Goal: Find specific page/section: Find specific page/section

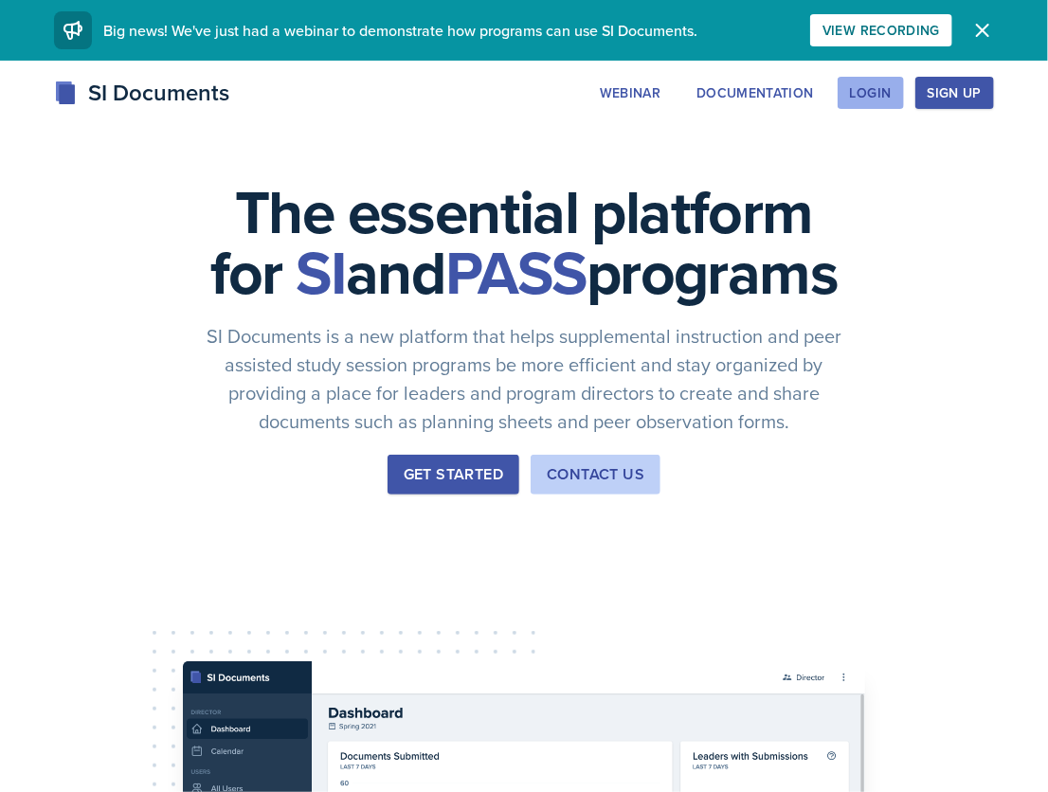
click at [875, 90] on div "Login" at bounding box center [871, 92] width 42 height 15
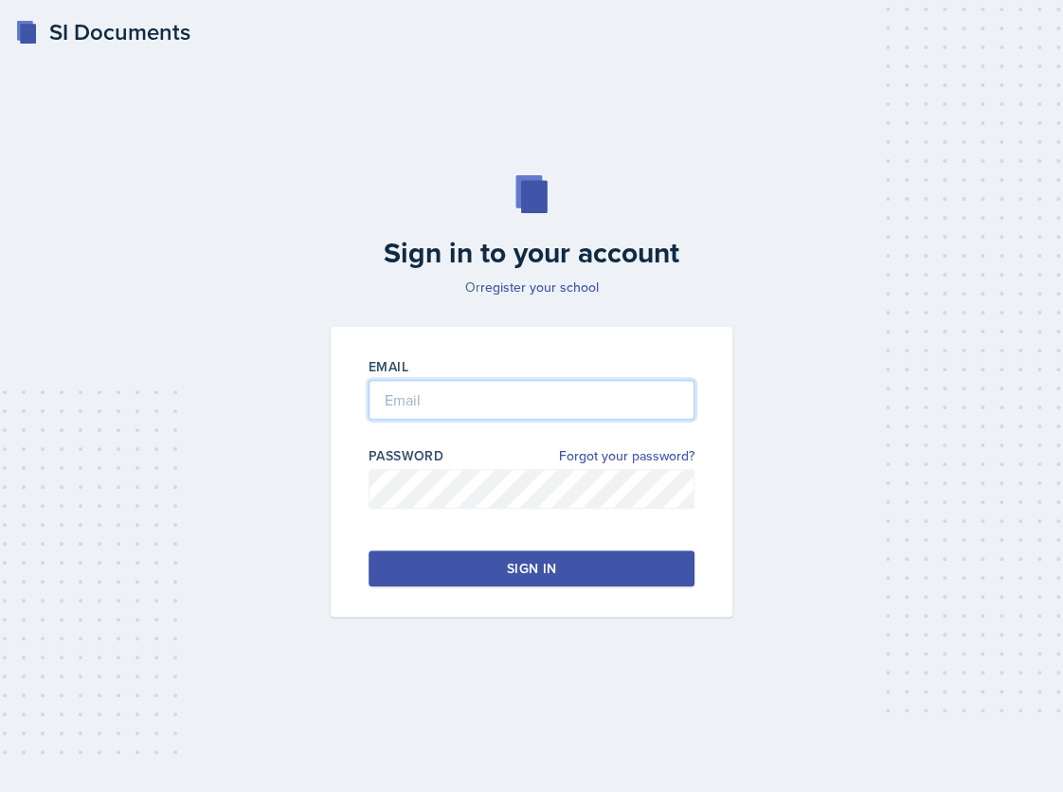
type input "[PERSON_NAME][EMAIL_ADDRESS][PERSON_NAME][DOMAIN_NAME]"
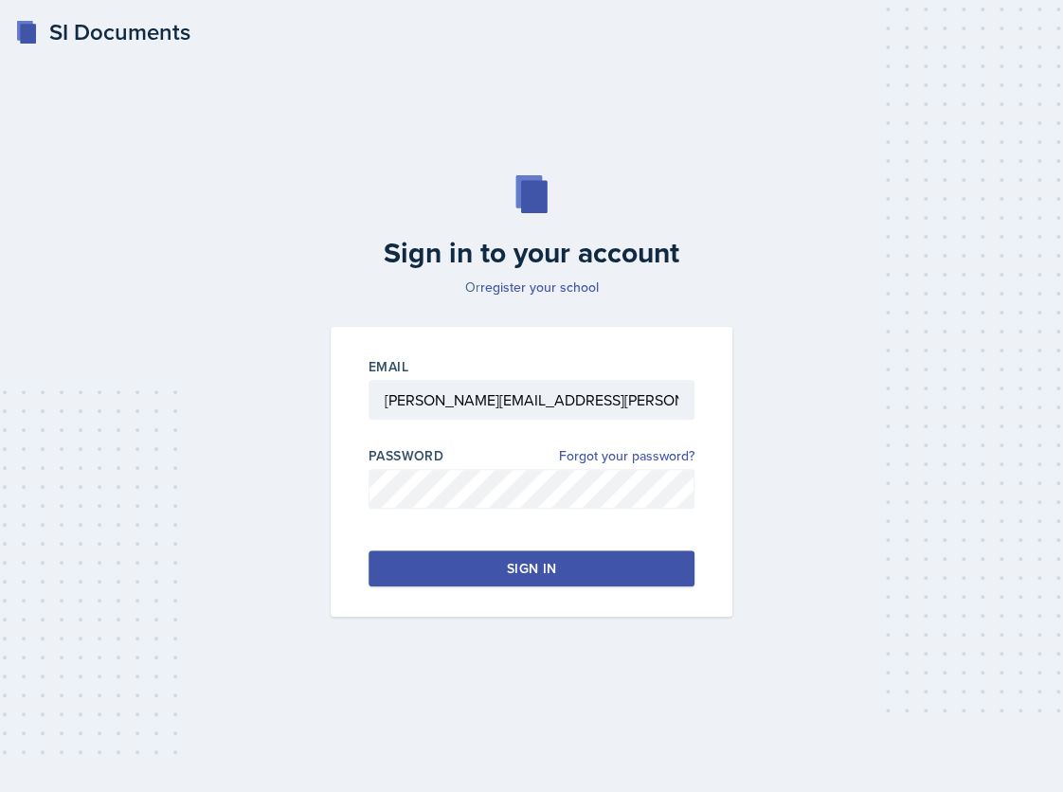
click at [550, 570] on div "Sign in" at bounding box center [531, 568] width 49 height 19
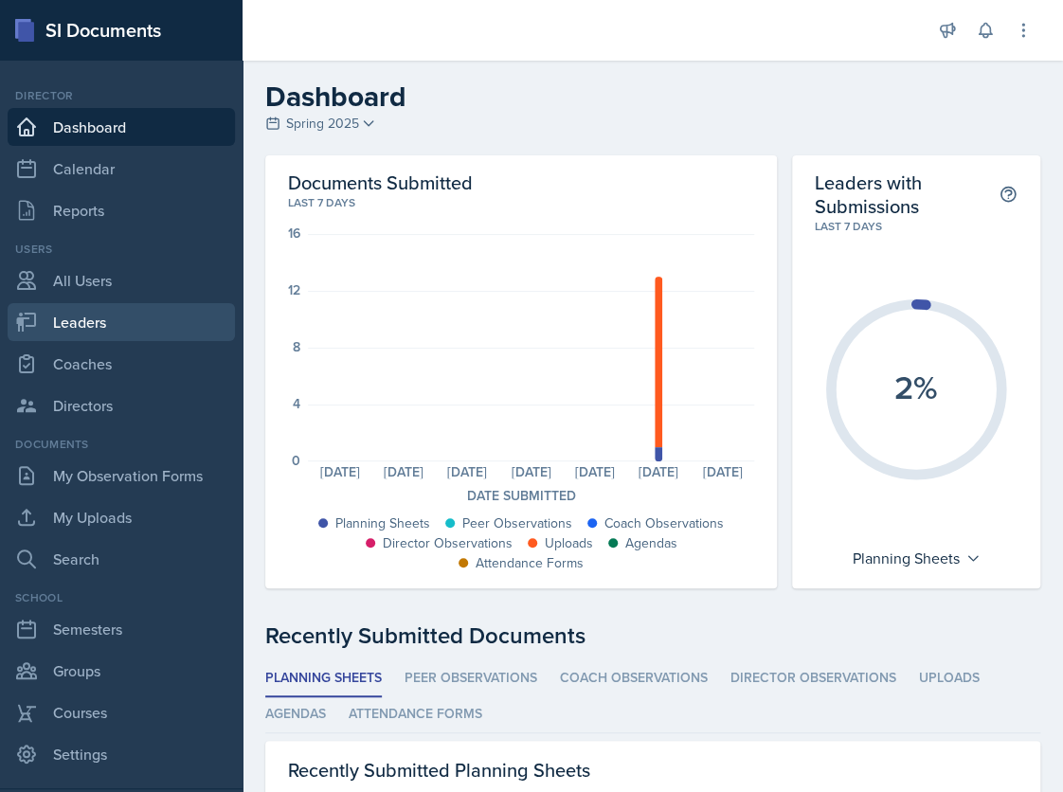
click at [89, 324] on link "Leaders" at bounding box center [121, 322] width 227 height 38
select select "986fdc3e-2246-4ffd-9cb8-78666de4ebed"
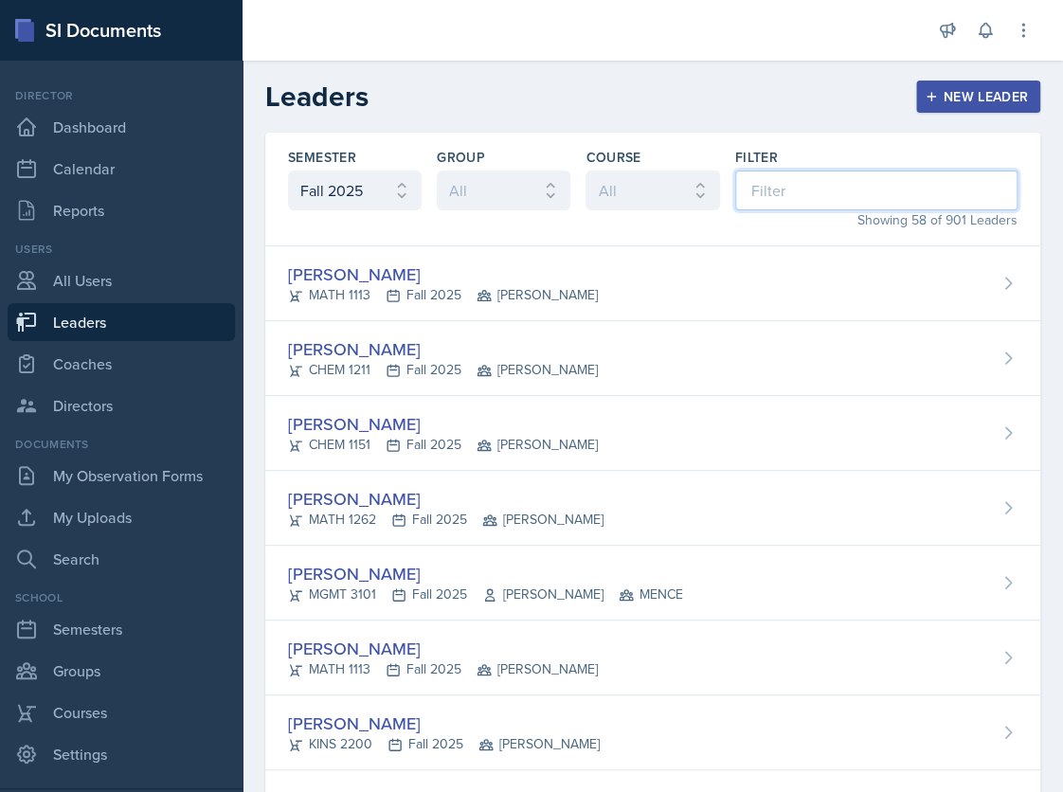
click at [761, 187] on input at bounding box center [876, 191] width 282 height 40
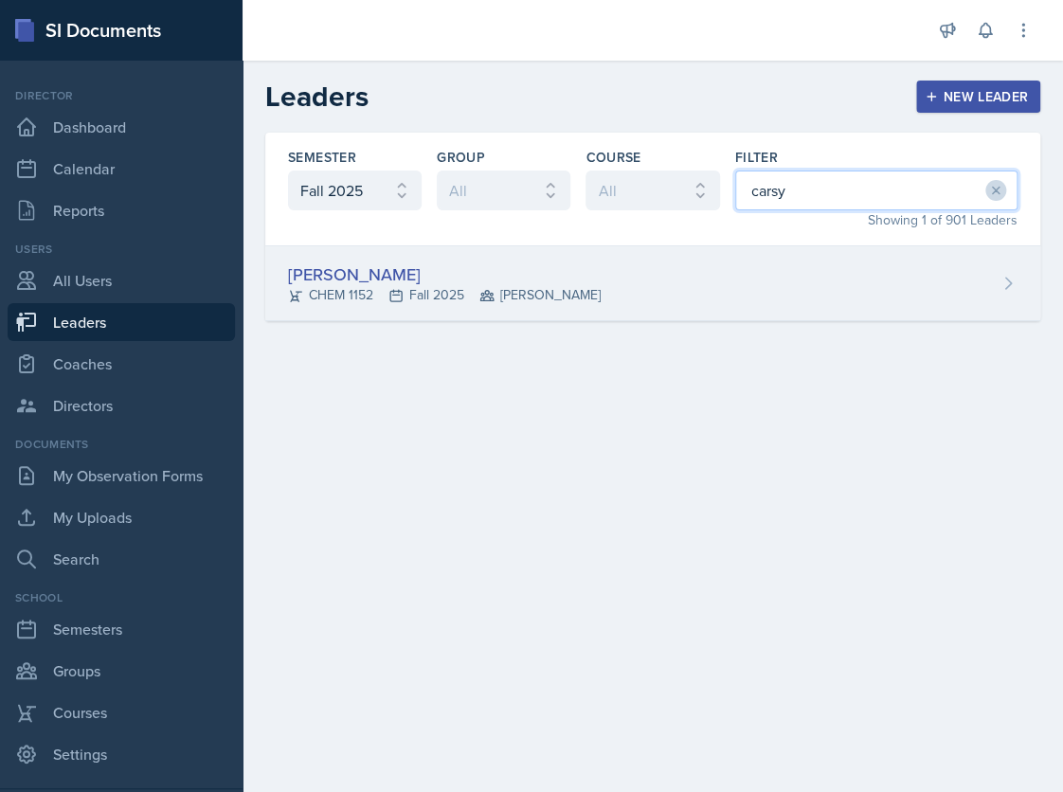
type input "carsy"
click at [553, 280] on div "[PERSON_NAME] CHEM 1152 Fall 2025 [PERSON_NAME]" at bounding box center [652, 283] width 775 height 75
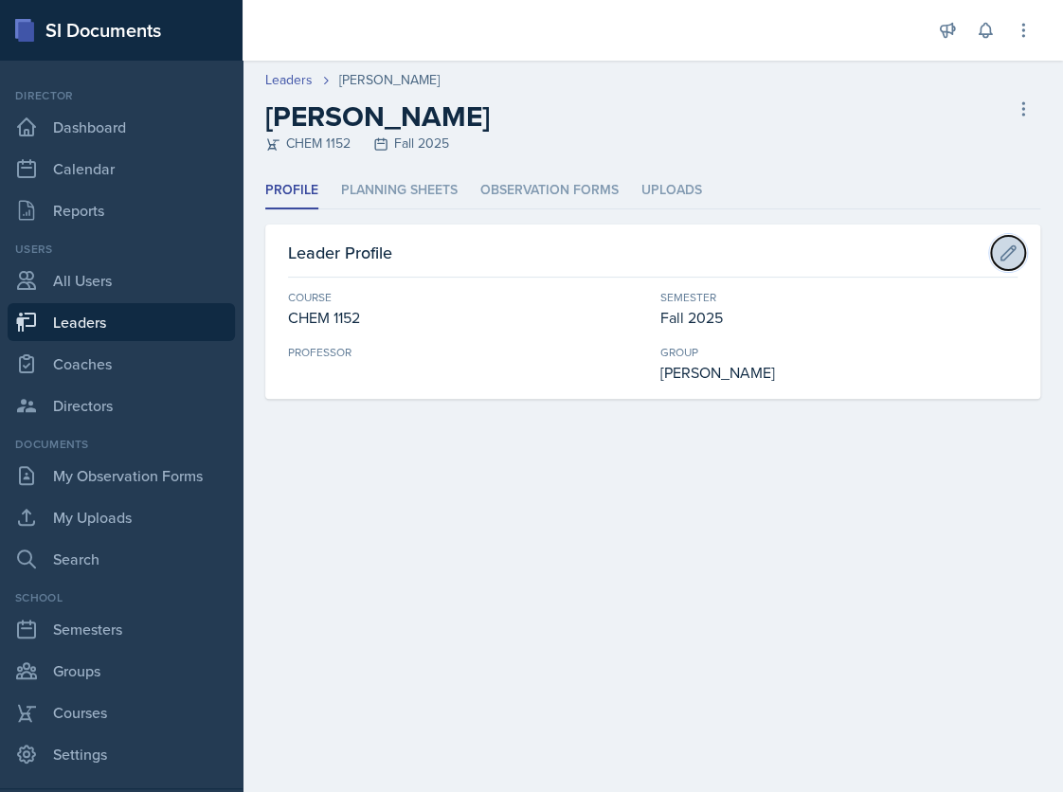
click at [1008, 251] on icon at bounding box center [1008, 253] width 19 height 19
select select "185b8e9b-55f4-4a59-9d4a-44f2f0c7e695"
select select "986fdc3e-2246-4ffd-9cb8-78666de4ebed"
select select "9b87640f-6d85-459b-8e62-c3d1492c2763"
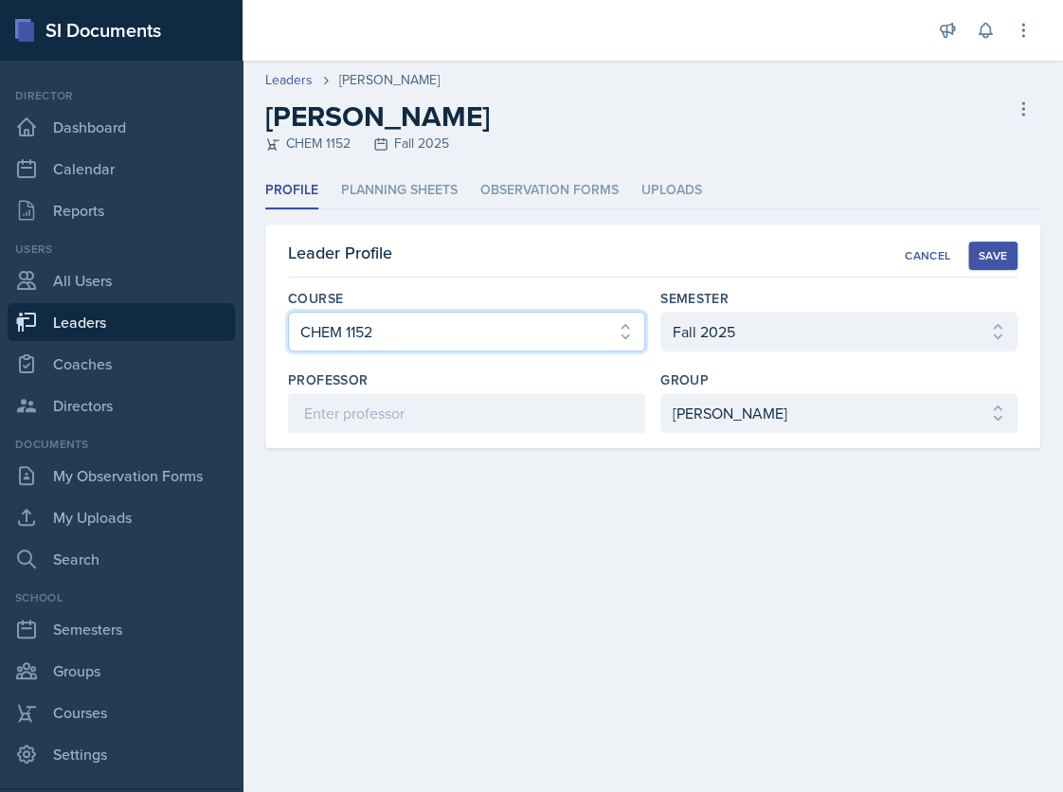
click at [624, 325] on select "Select course ACCT 3101 ACCT 3102 ASTR 1000 BIOL 1100 BIOL 1107 BIOL 1108 BIOL …" at bounding box center [466, 332] width 357 height 40
select select "840ce5bb-29bd-4780-9b51-cd9a06060640"
click at [288, 312] on select "Select course ACCT 3101 ACCT 3102 ASTR 1000 BIOL 1100 BIOL 1107 BIOL 1108 BIOL …" at bounding box center [466, 332] width 357 height 40
click at [992, 249] on div "Save" at bounding box center [993, 255] width 28 height 15
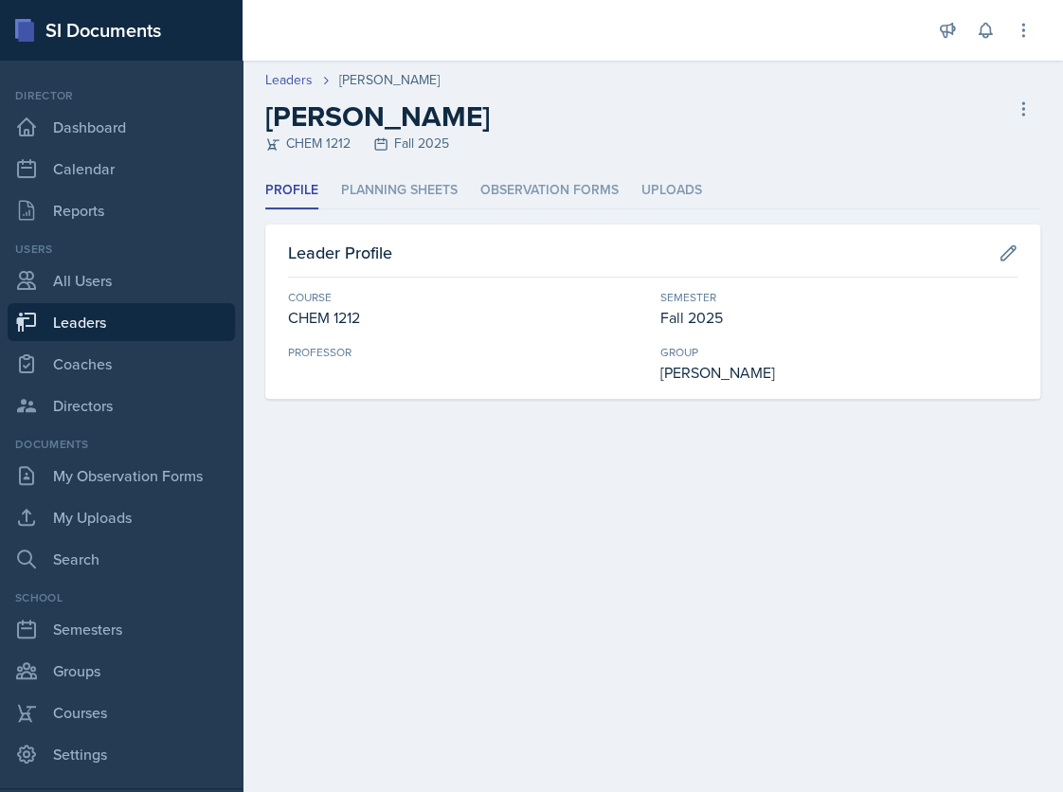
click at [582, 768] on main "Leaders [PERSON_NAME] [PERSON_NAME] CHEM 1212 Fall 2025 Delete Leader Profile P…" at bounding box center [653, 426] width 821 height 731
click at [97, 128] on link "Dashboard" at bounding box center [121, 127] width 227 height 38
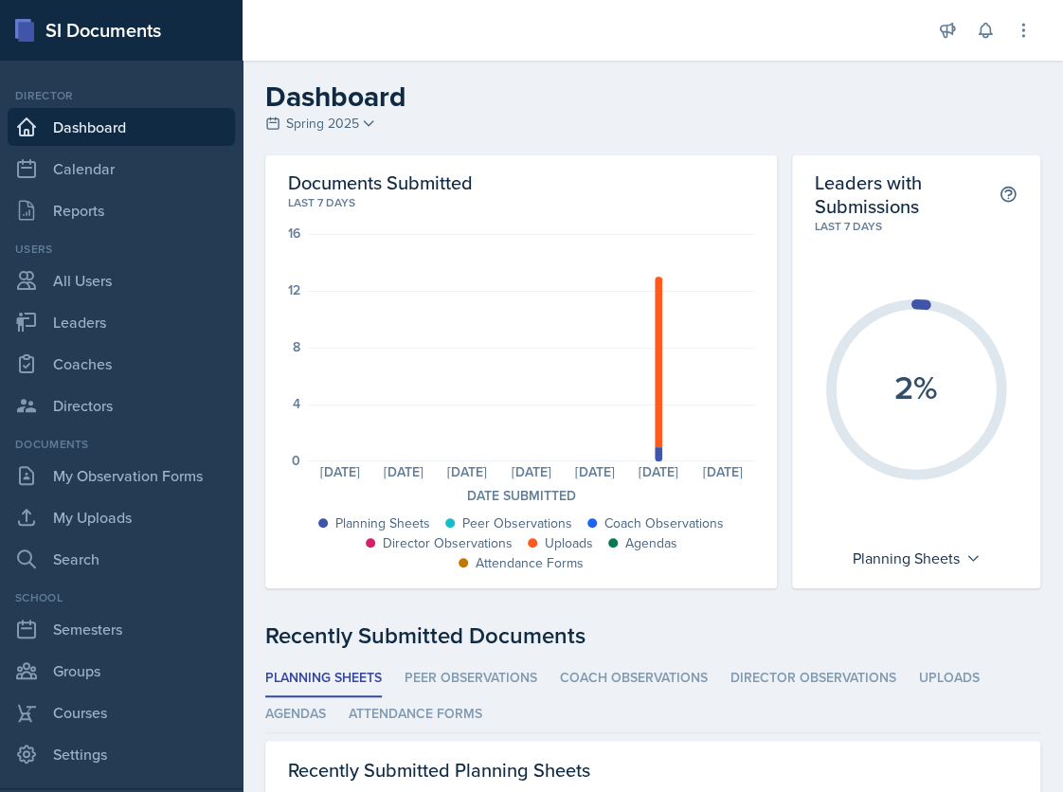
click at [334, 120] on span "Spring 2025" at bounding box center [322, 124] width 73 height 20
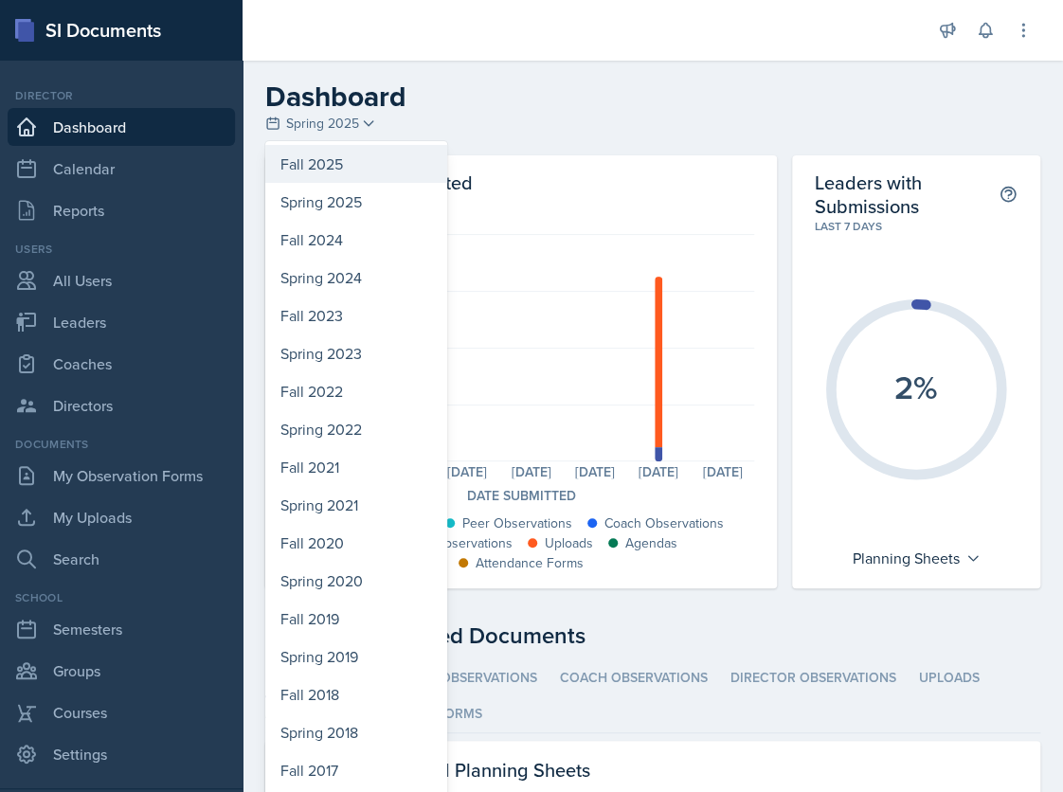
click at [325, 166] on div "Fall 2025" at bounding box center [356, 164] width 182 height 38
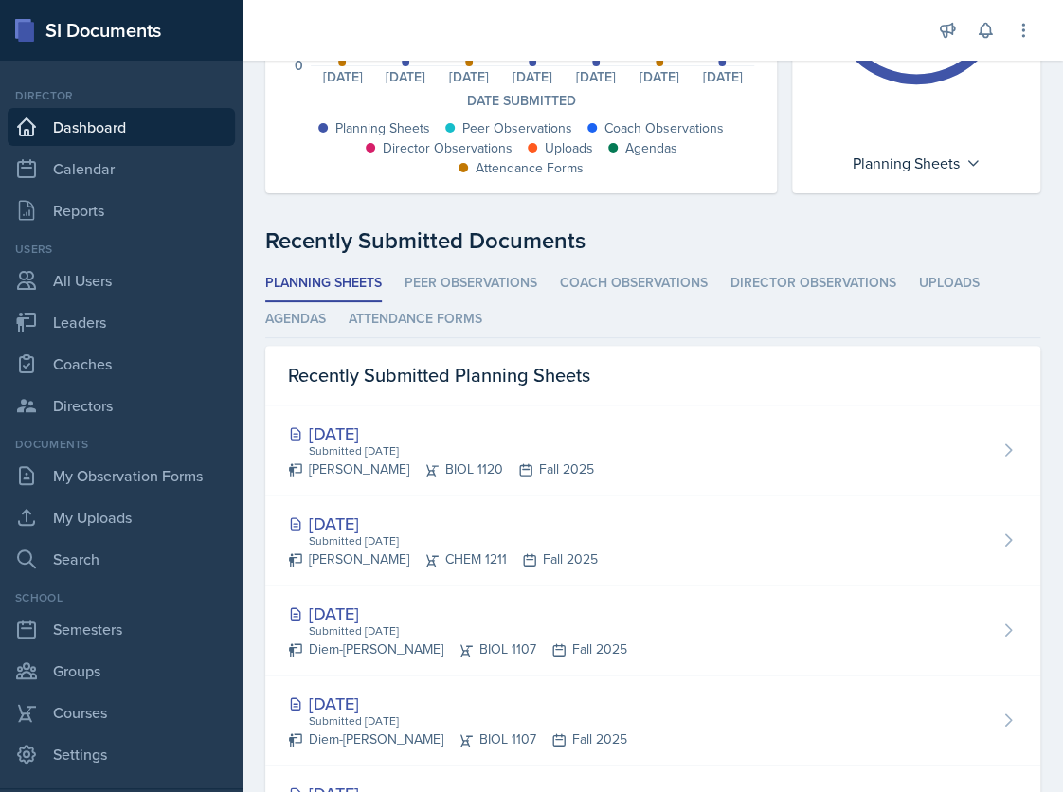
scroll to position [192, 0]
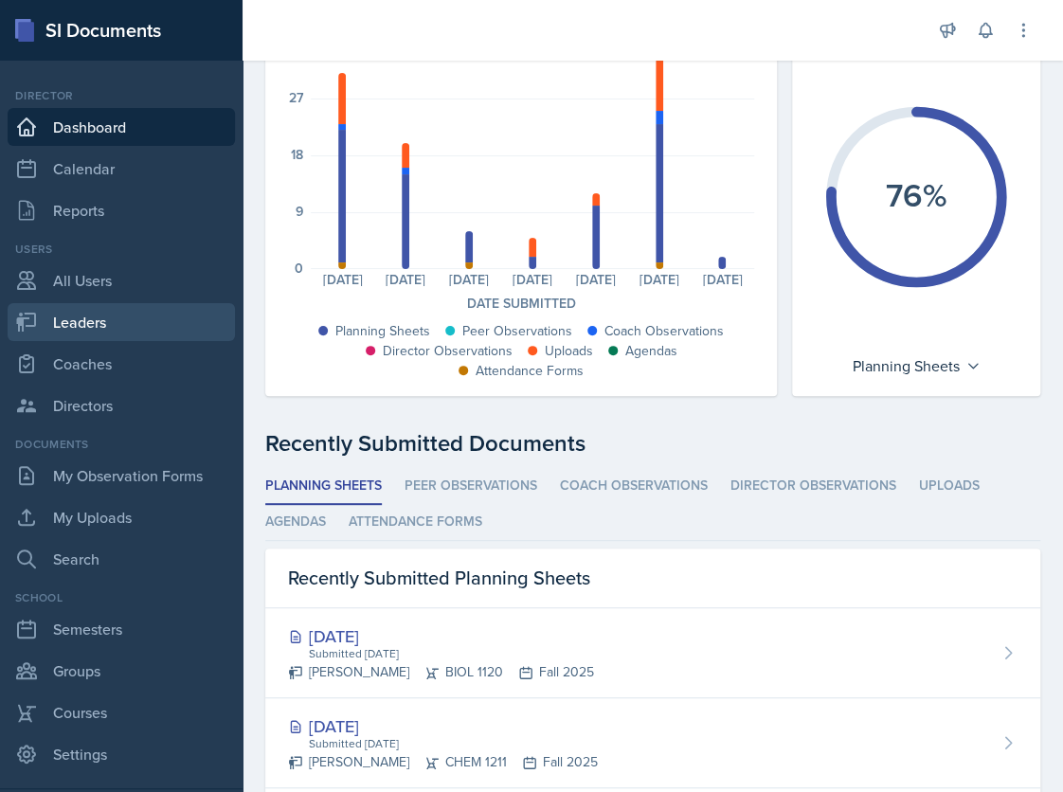
click at [91, 327] on link "Leaders" at bounding box center [121, 322] width 227 height 38
select select "986fdc3e-2246-4ffd-9cb8-78666de4ebed"
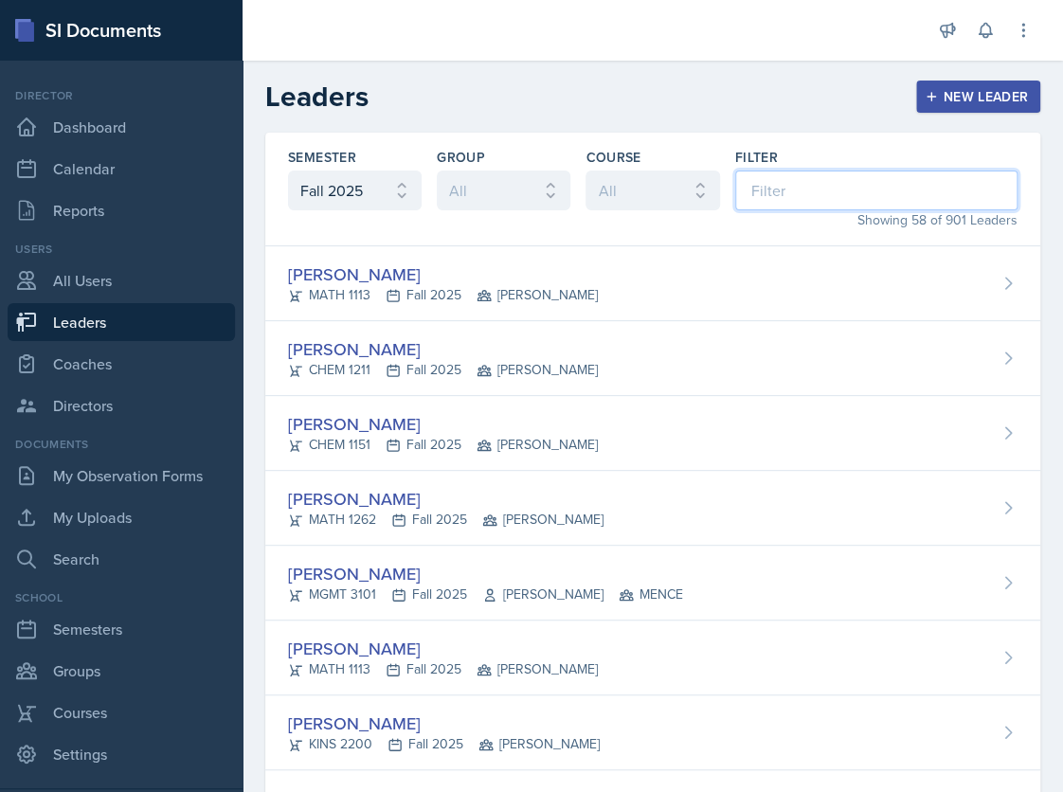
click at [773, 192] on input at bounding box center [876, 191] width 282 height 40
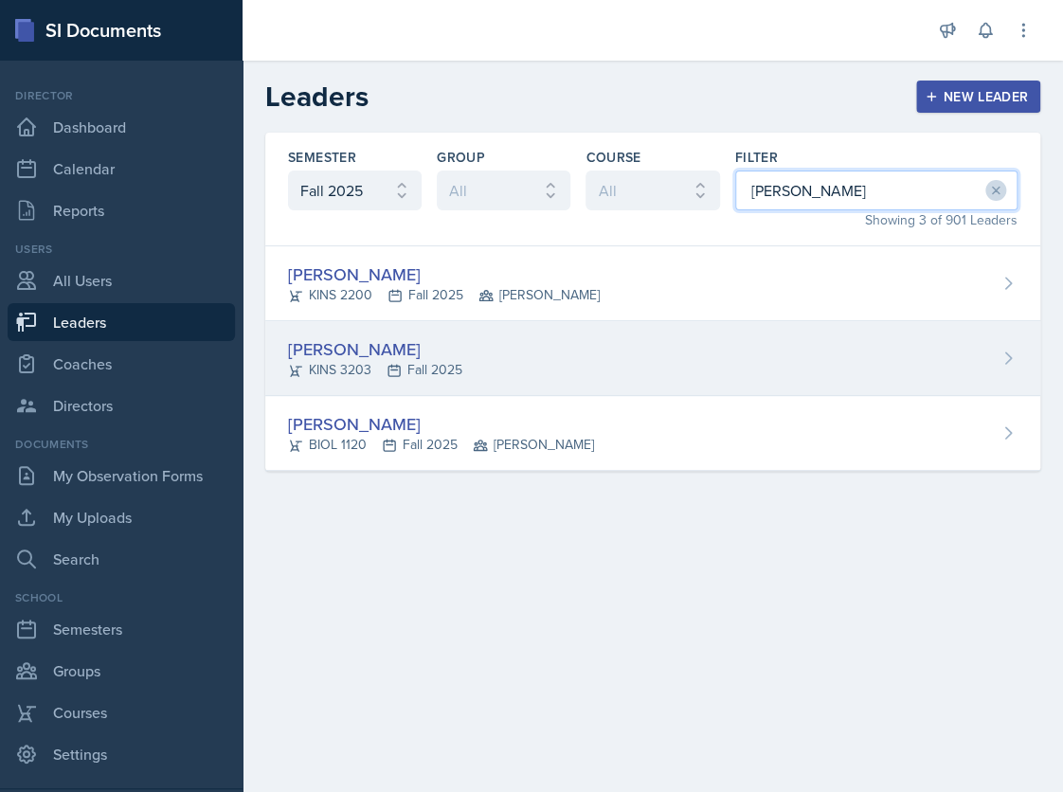
type input "[PERSON_NAME]"
click at [619, 348] on div "[PERSON_NAME] KINS 3203 Fall 2025" at bounding box center [652, 358] width 775 height 75
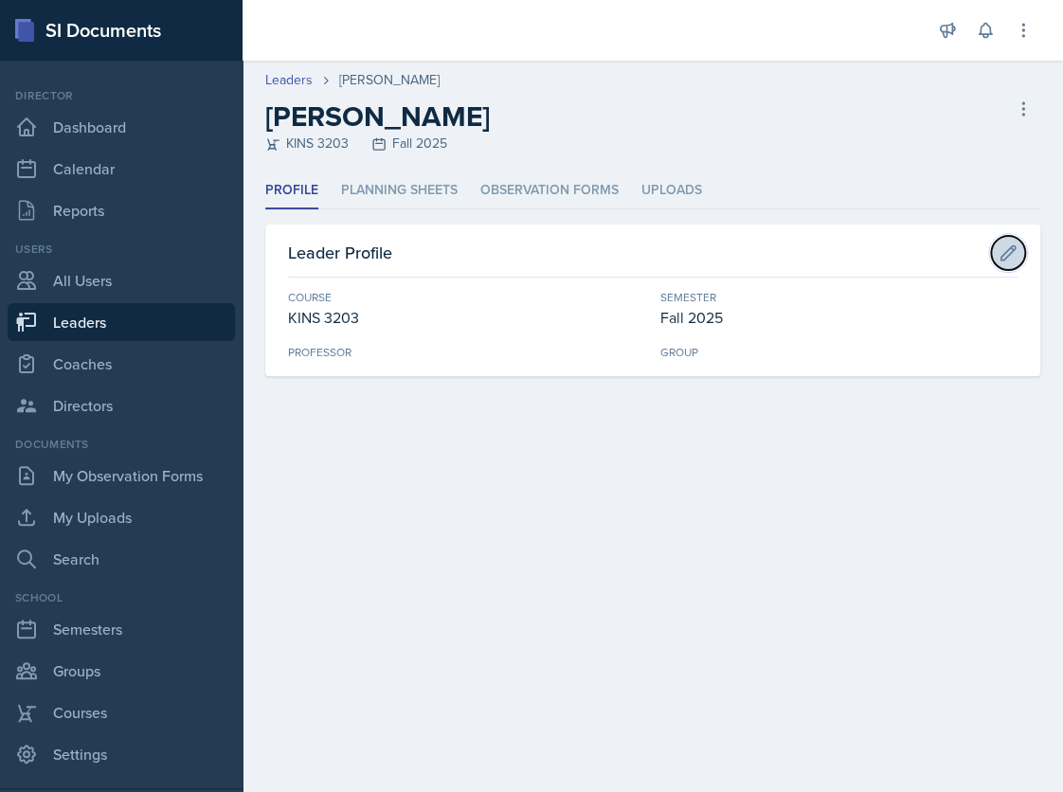
click at [1011, 245] on icon at bounding box center [1009, 252] width 14 height 14
select select "7a695270-f427-49ef-a461-b641b969aa63"
select select "986fdc3e-2246-4ffd-9cb8-78666de4ebed"
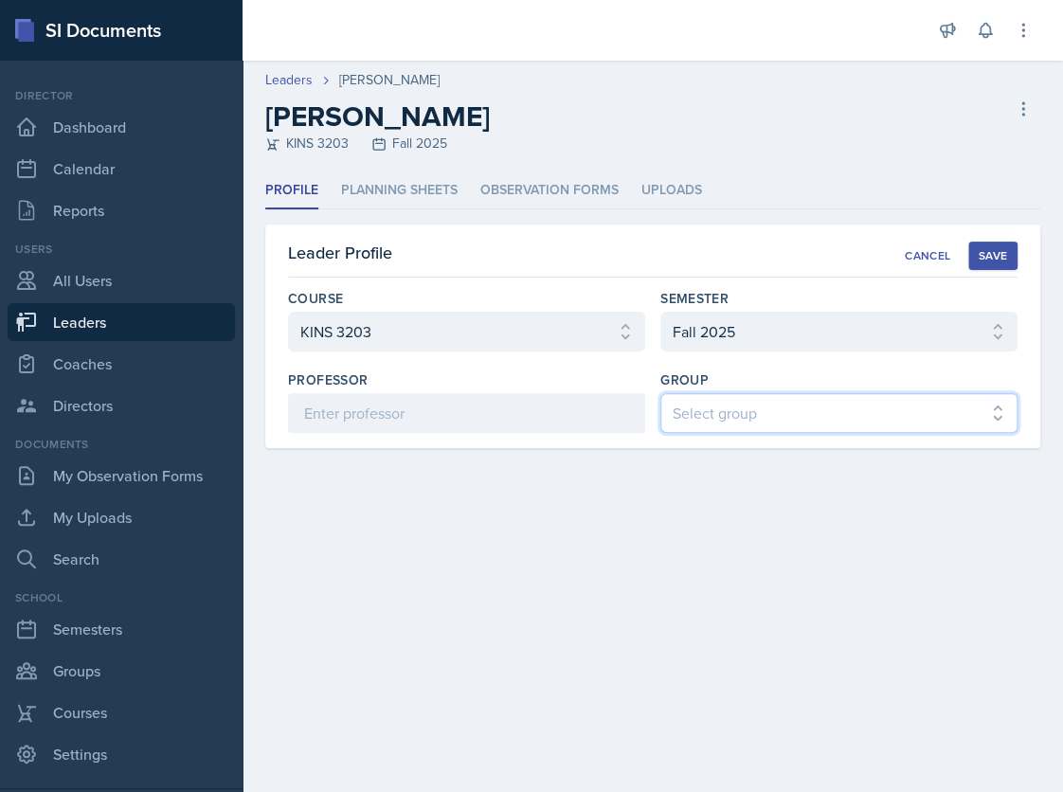
click at [887, 419] on select "Select group [PERSON_NAME] [PERSON_NAME] MENCE" at bounding box center [838, 413] width 357 height 40
select select "9b87640f-6d85-459b-8e62-c3d1492c2763"
click at [660, 393] on select "Select group [PERSON_NAME] [PERSON_NAME] MENCE" at bounding box center [838, 413] width 357 height 40
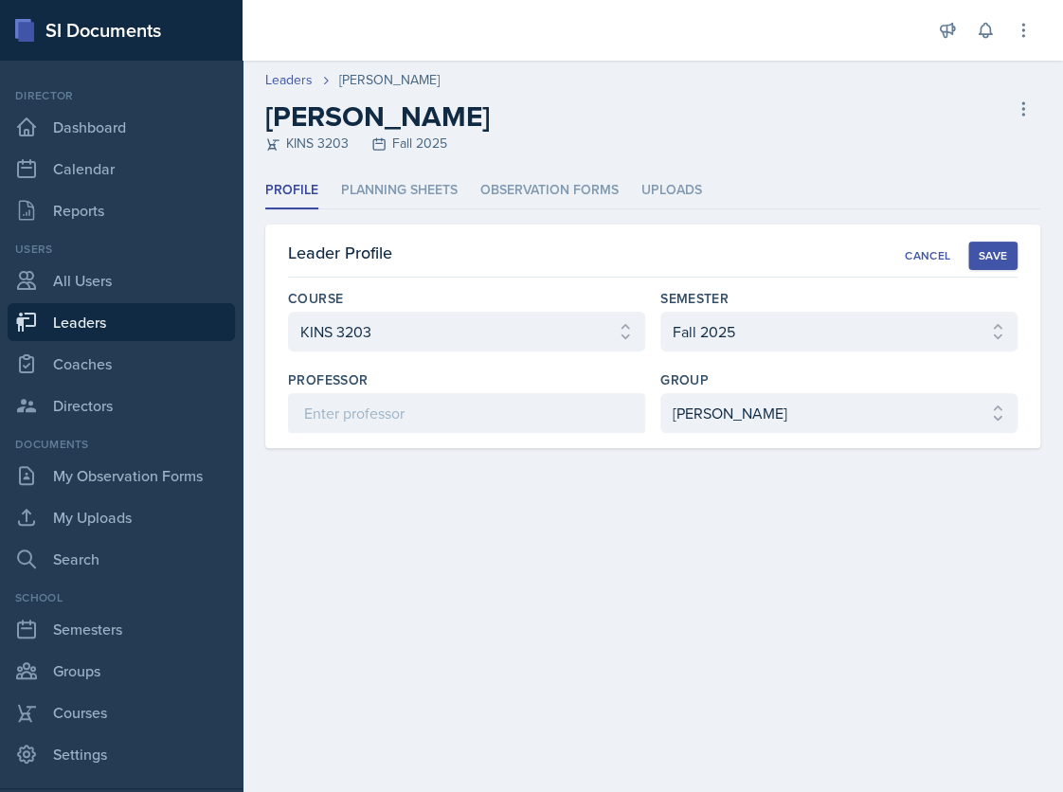
click at [995, 249] on div "Save" at bounding box center [993, 255] width 28 height 15
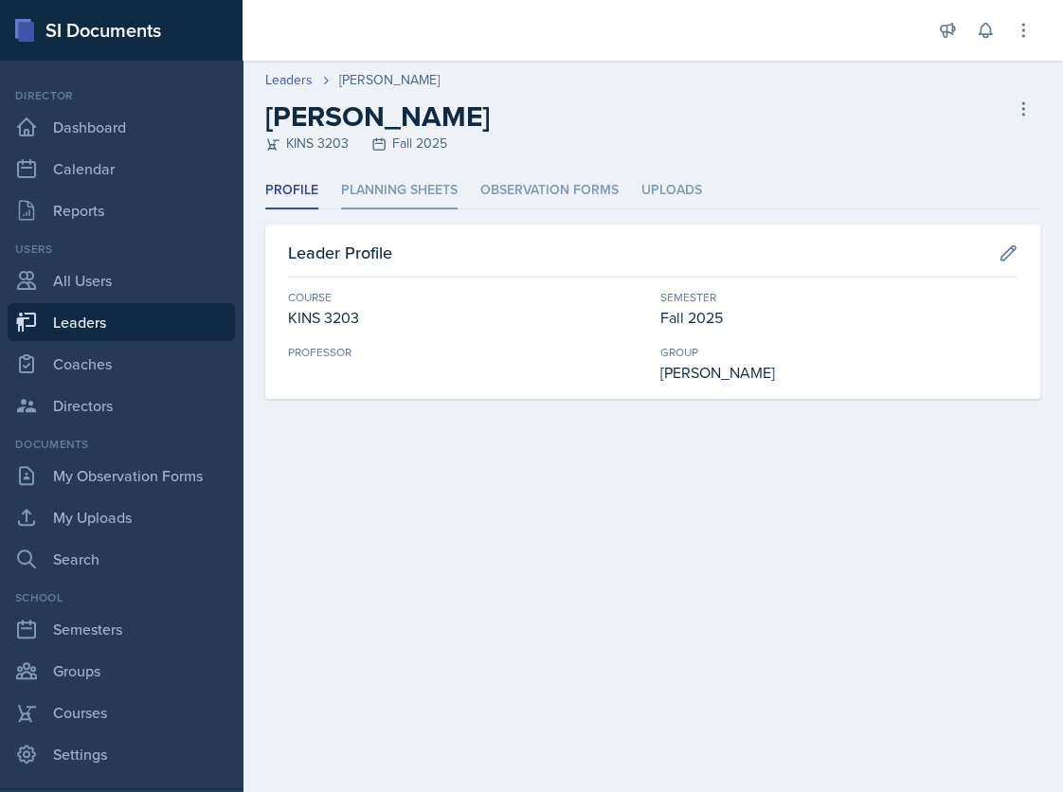
click at [379, 186] on li "Planning Sheets" at bounding box center [399, 190] width 117 height 37
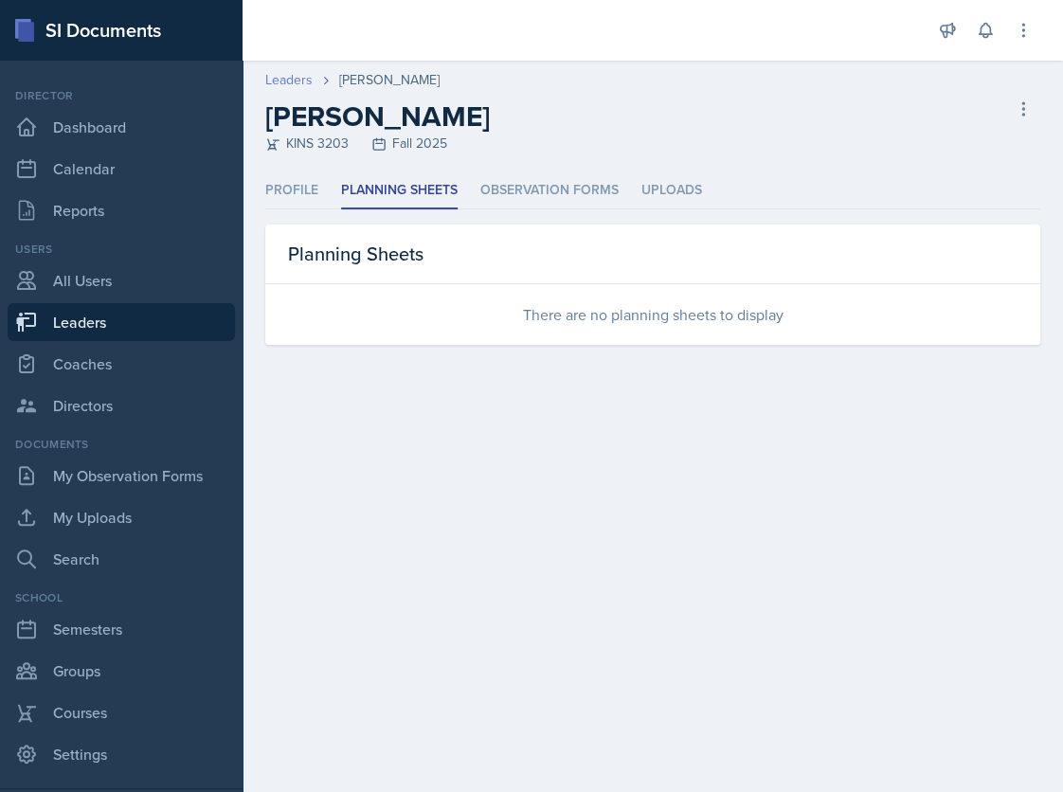
click at [296, 82] on link "Leaders" at bounding box center [288, 80] width 47 height 20
select select "986fdc3e-2246-4ffd-9cb8-78666de4ebed"
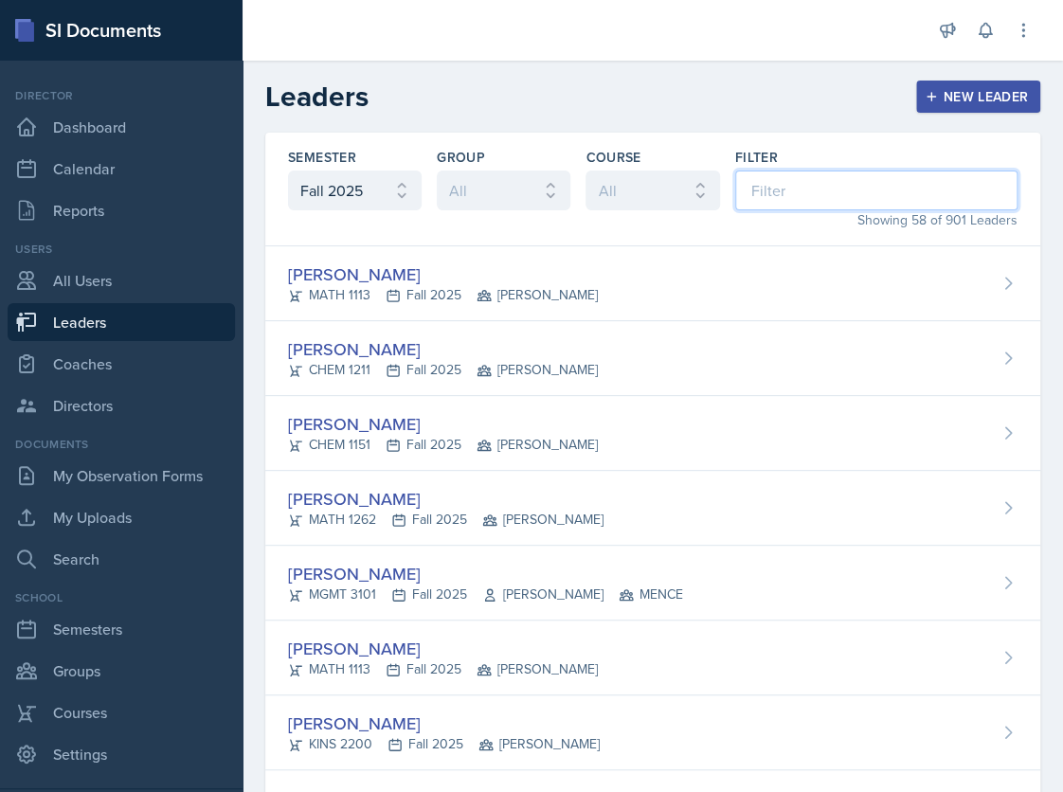
click at [817, 190] on input at bounding box center [876, 191] width 282 height 40
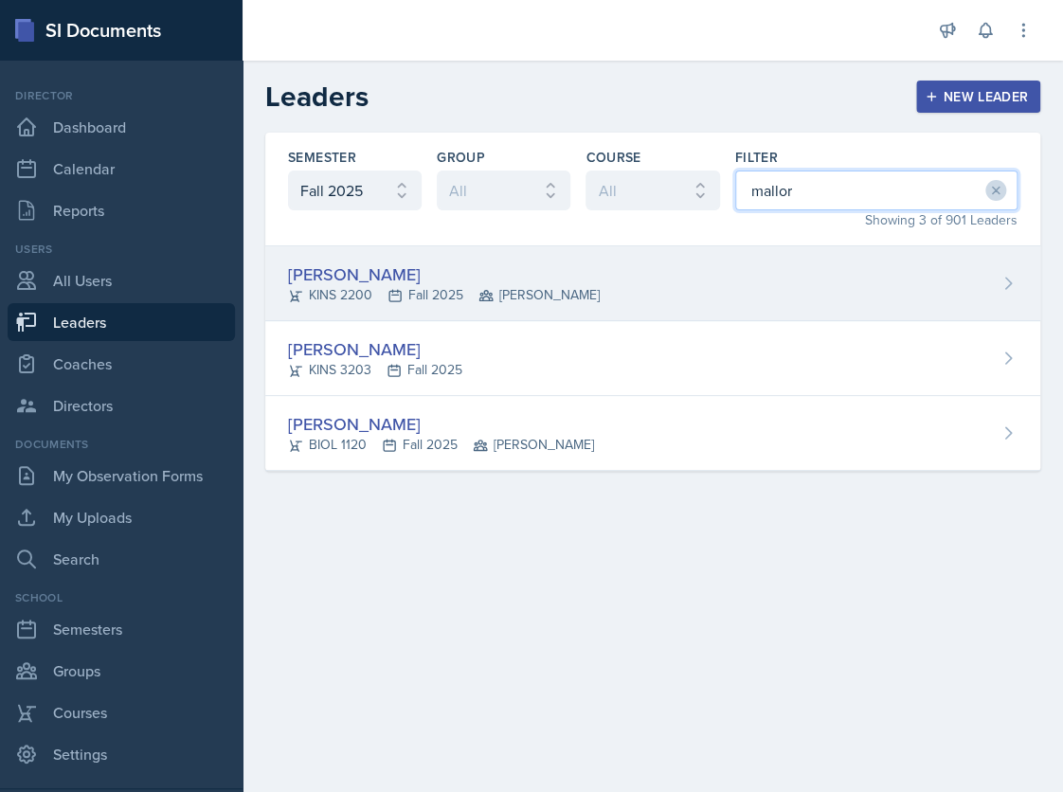
type input "mallor"
click at [716, 289] on div "[PERSON_NAME] KINS 2200 Fall 2025 [PERSON_NAME]" at bounding box center [652, 283] width 775 height 75
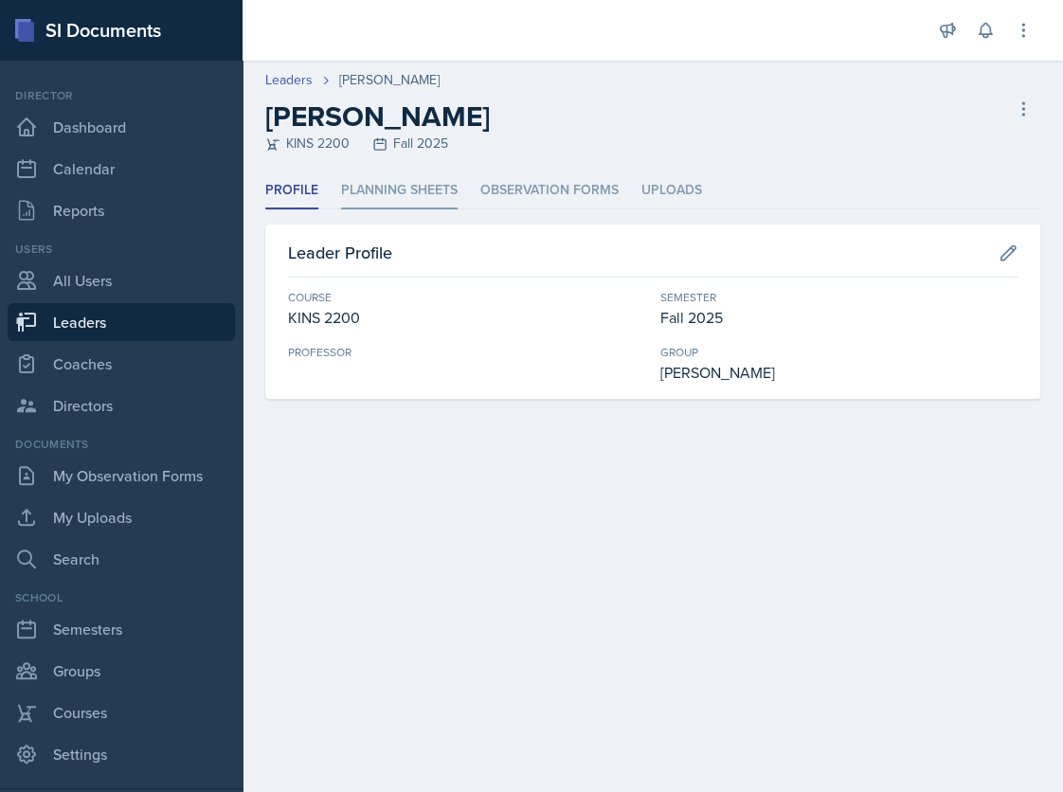
click at [413, 187] on li "Planning Sheets" at bounding box center [399, 190] width 117 height 37
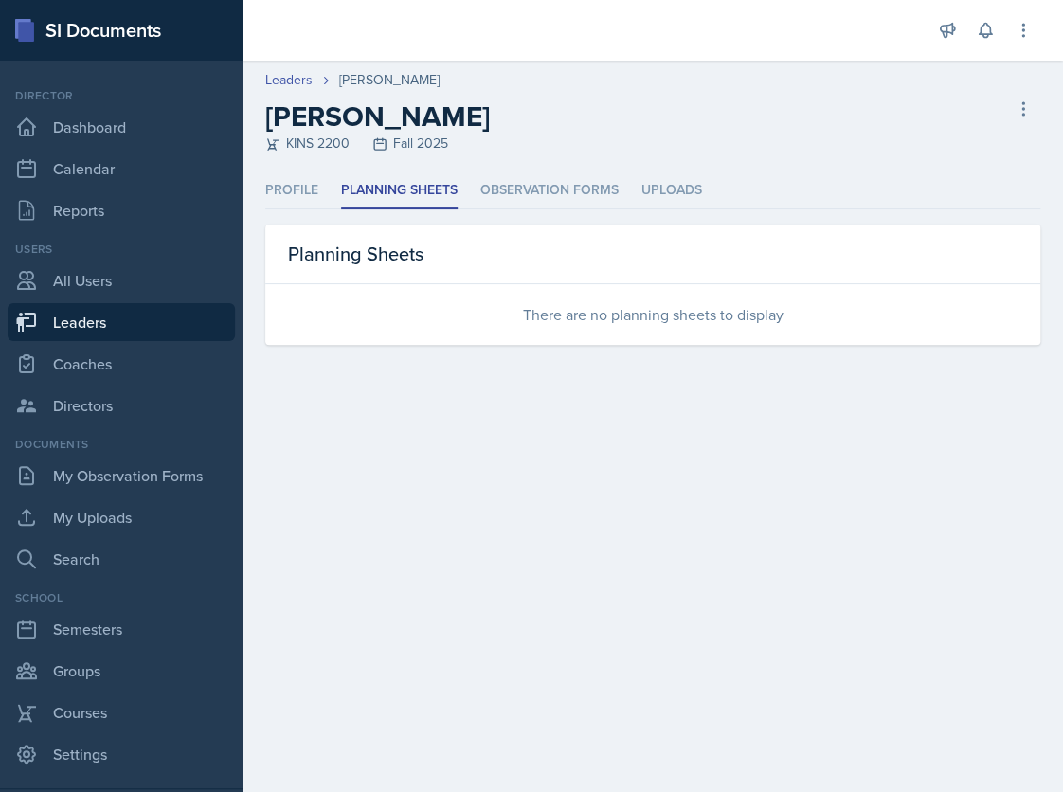
click at [463, 760] on main "Leaders [PERSON_NAME] [PERSON_NAME] KINS 2200 Fall 2025 Delete Leader Profile P…" at bounding box center [653, 426] width 821 height 731
click at [76, 314] on link "Leaders" at bounding box center [121, 322] width 227 height 38
select select "986fdc3e-2246-4ffd-9cb8-78666de4ebed"
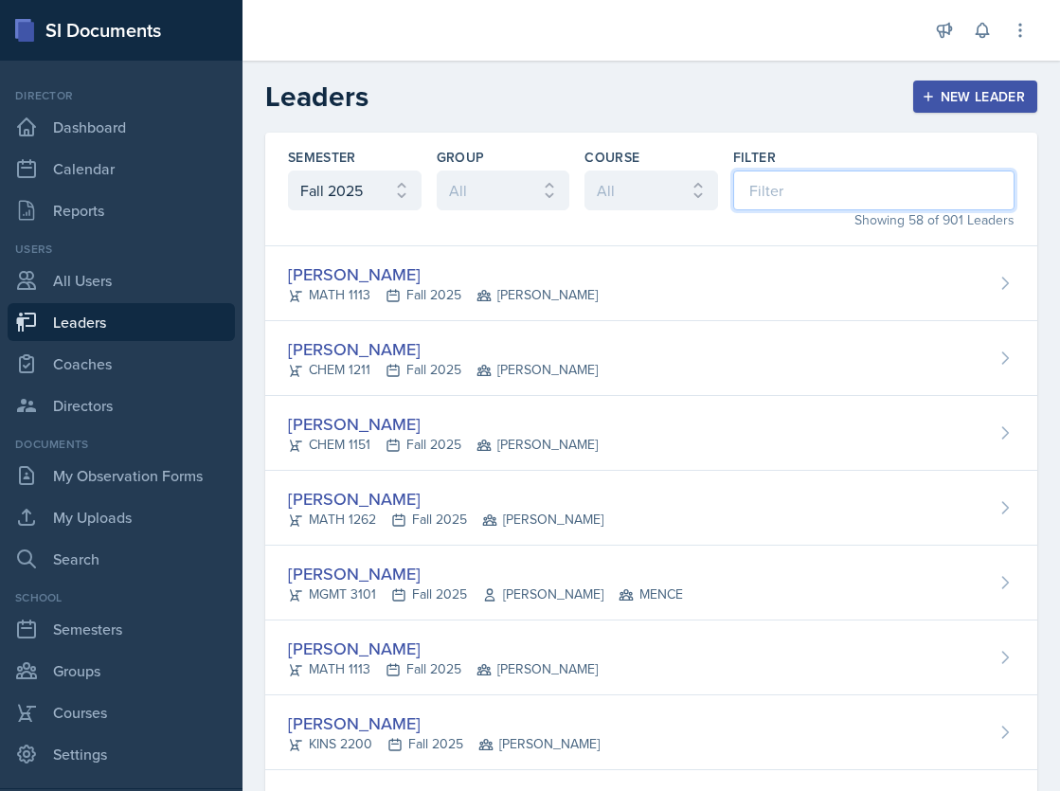
click at [803, 193] on input at bounding box center [873, 191] width 281 height 40
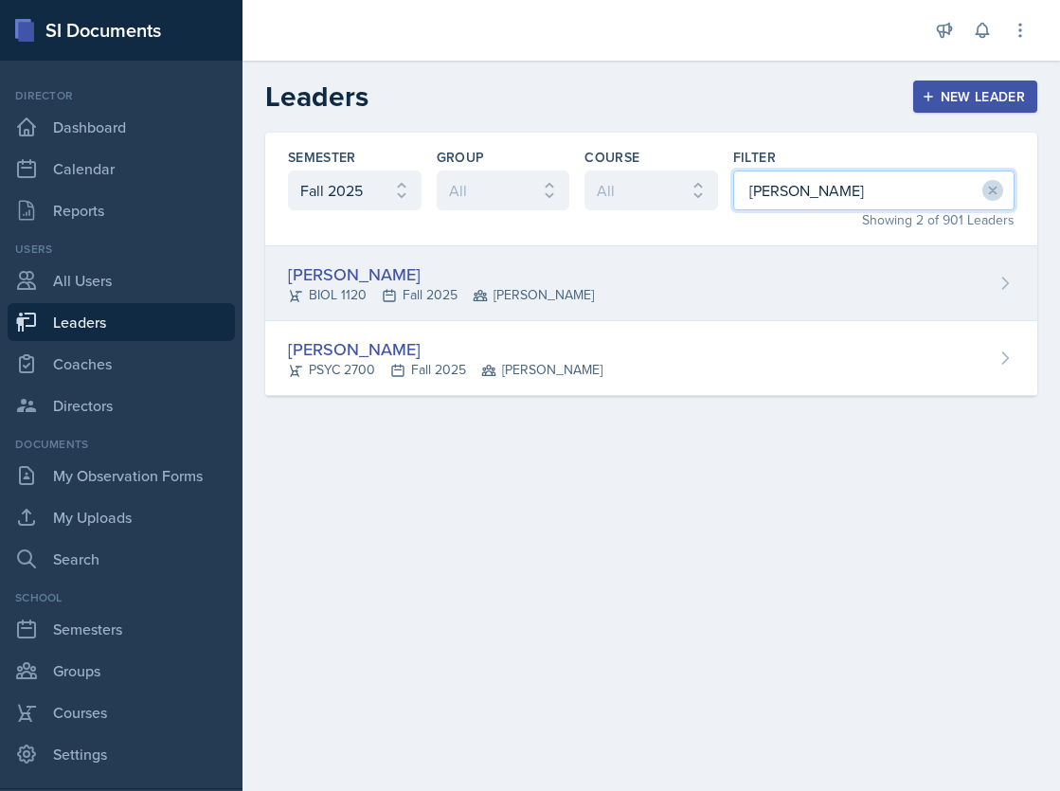
type input "[PERSON_NAME]"
click at [641, 294] on div "[PERSON_NAME] BIOL 1120 Fall 2025 [PERSON_NAME]" at bounding box center [651, 283] width 772 height 75
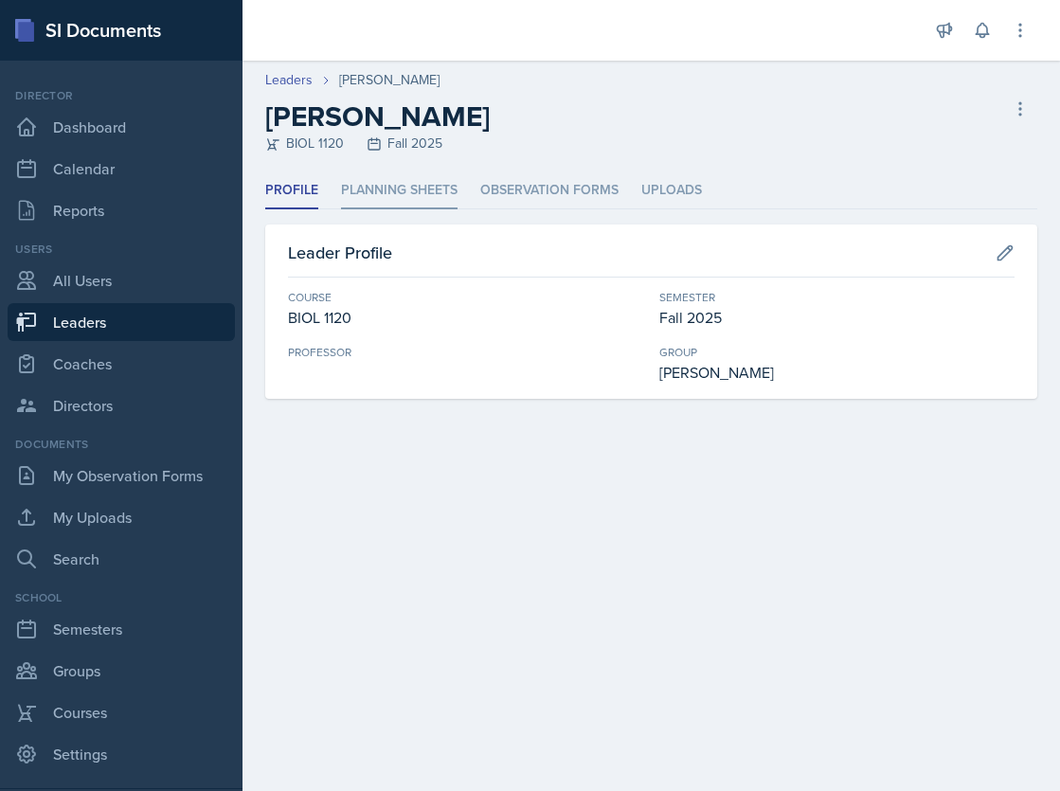
click at [417, 191] on li "Planning Sheets" at bounding box center [399, 190] width 117 height 37
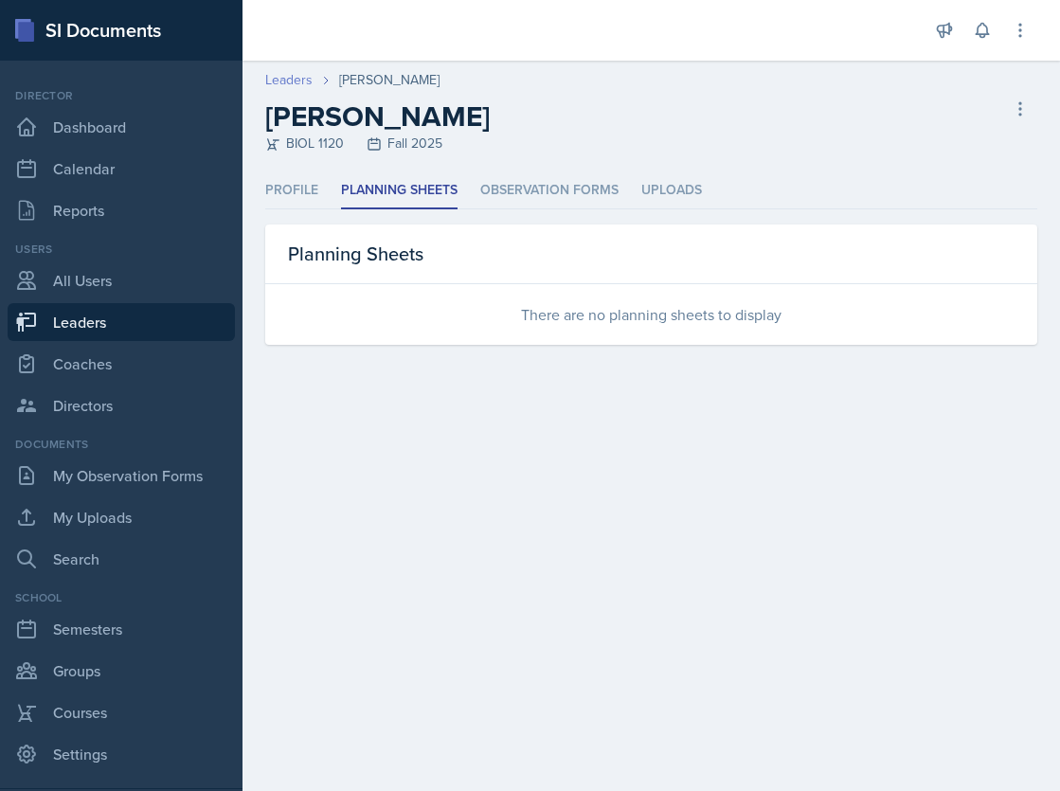
click at [288, 80] on link "Leaders" at bounding box center [288, 80] width 47 height 20
select select "986fdc3e-2246-4ffd-9cb8-78666de4ebed"
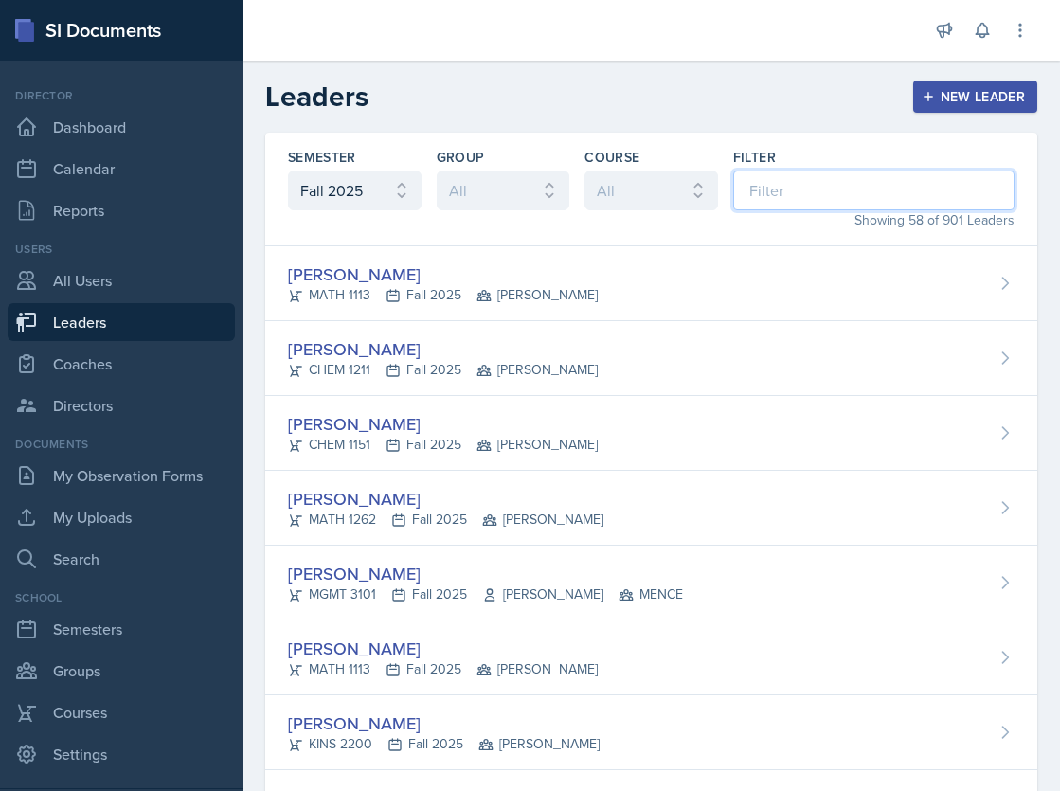
click at [854, 202] on input at bounding box center [873, 191] width 281 height 40
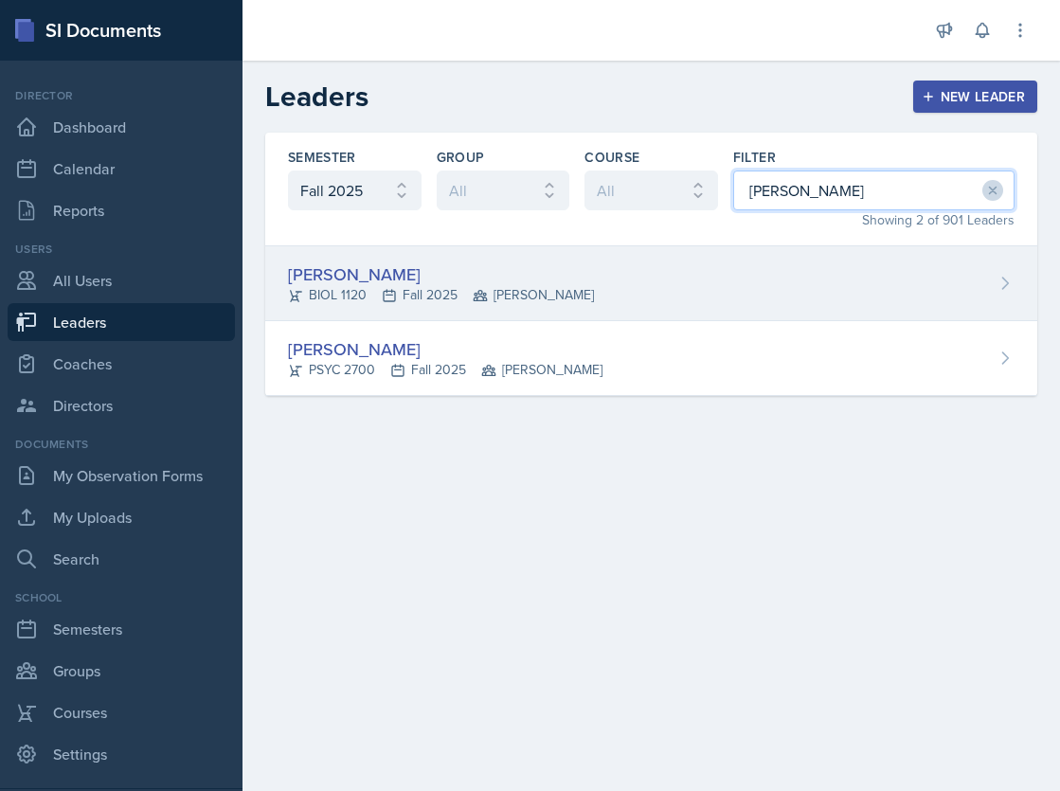
type input "[PERSON_NAME]"
click at [637, 289] on div "[PERSON_NAME] BIOL 1120 Fall 2025 [PERSON_NAME]" at bounding box center [651, 283] width 772 height 75
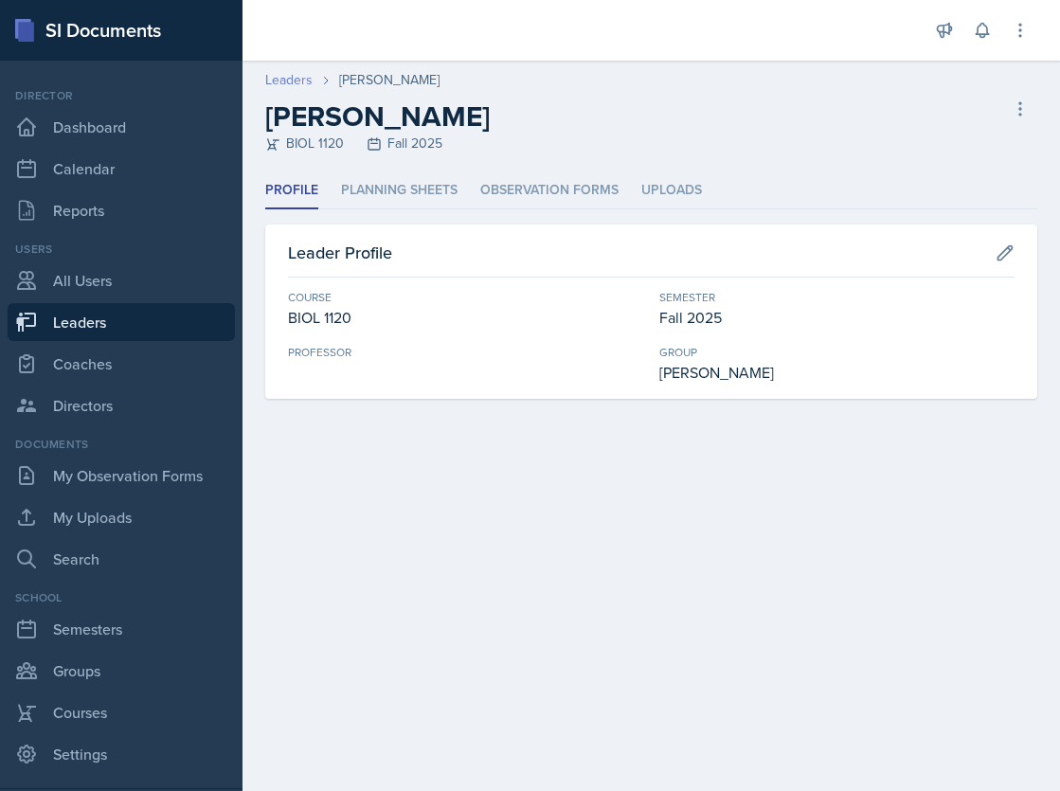
click at [294, 75] on link "Leaders" at bounding box center [288, 80] width 47 height 20
select select "986fdc3e-2246-4ffd-9cb8-78666de4ebed"
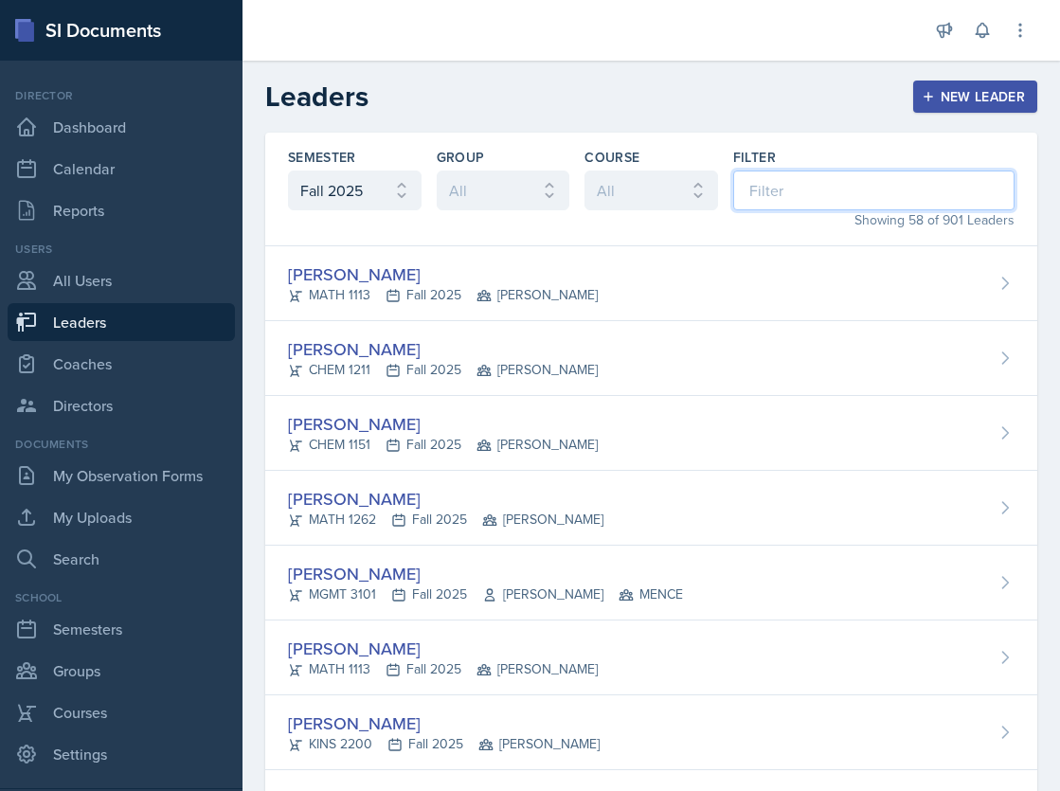
click at [786, 181] on input at bounding box center [873, 191] width 281 height 40
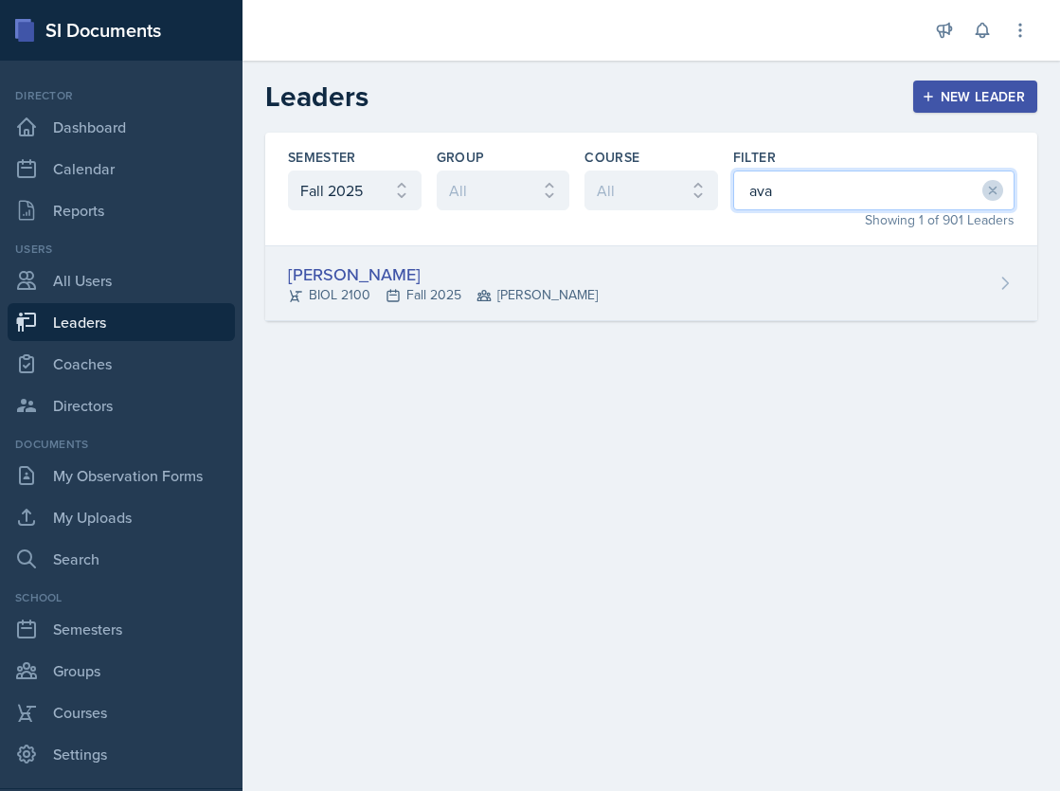
type input "ava"
click at [655, 281] on div "[PERSON_NAME] BIOL 2100 Fall 2025 [PERSON_NAME]" at bounding box center [651, 283] width 772 height 75
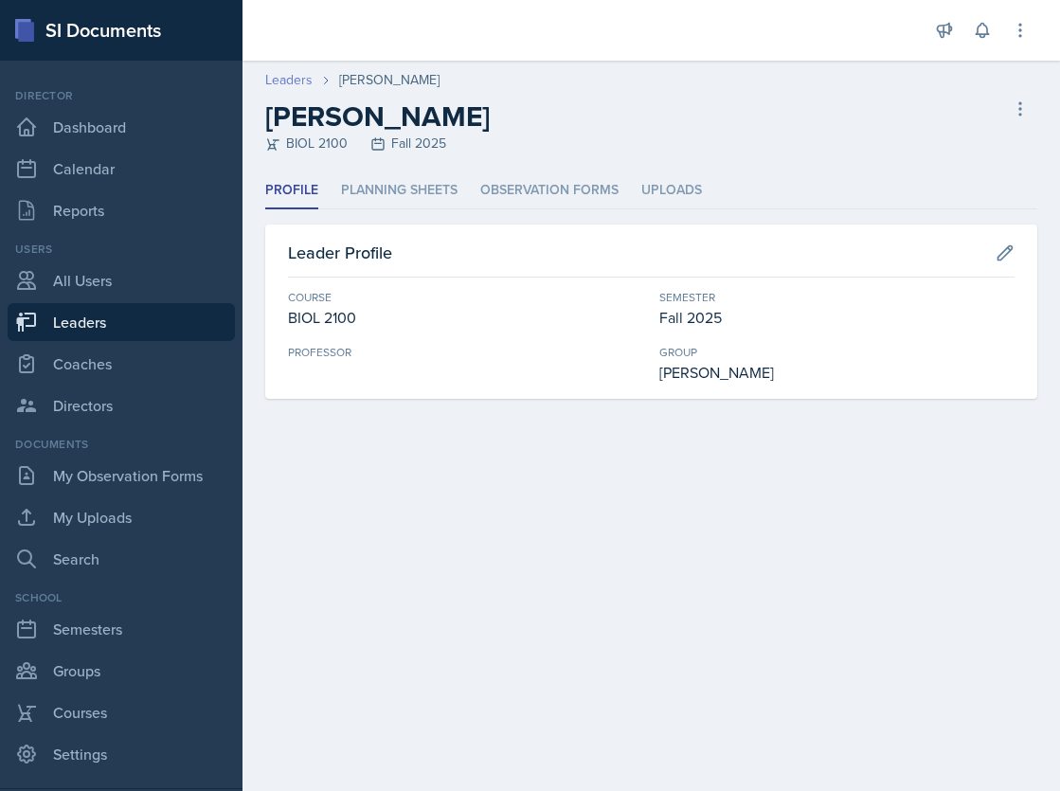
click at [287, 76] on link "Leaders" at bounding box center [288, 80] width 47 height 20
select select "986fdc3e-2246-4ffd-9cb8-78666de4ebed"
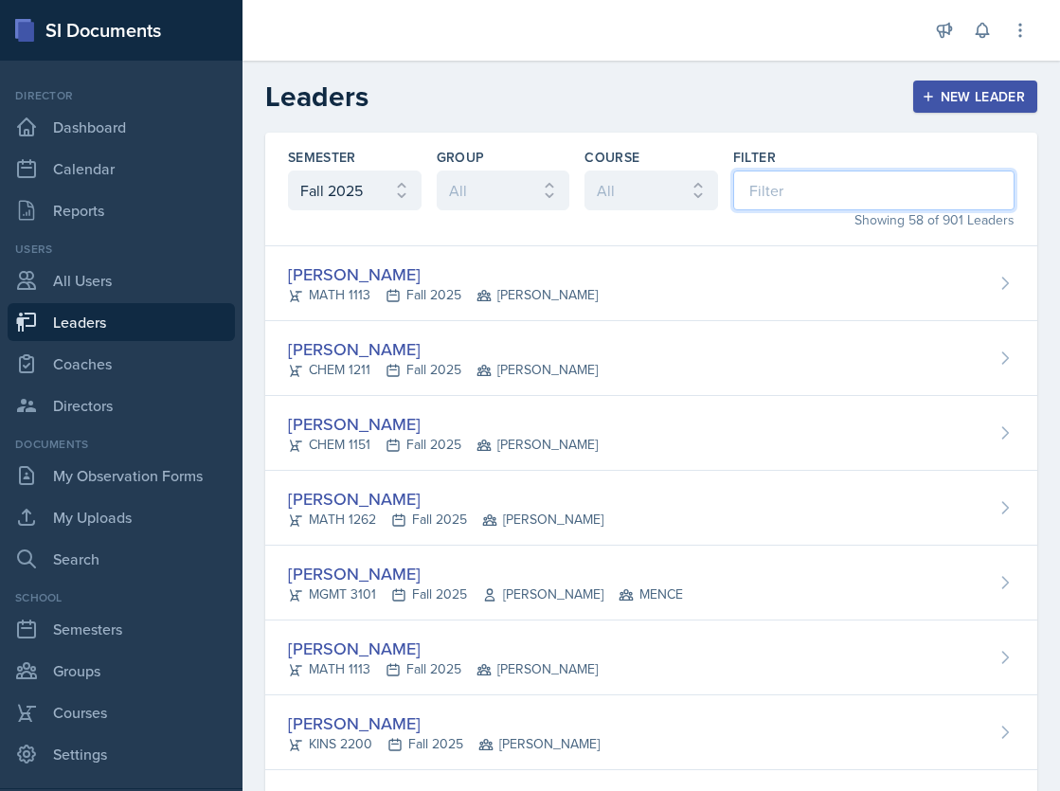
click at [763, 194] on input at bounding box center [873, 191] width 281 height 40
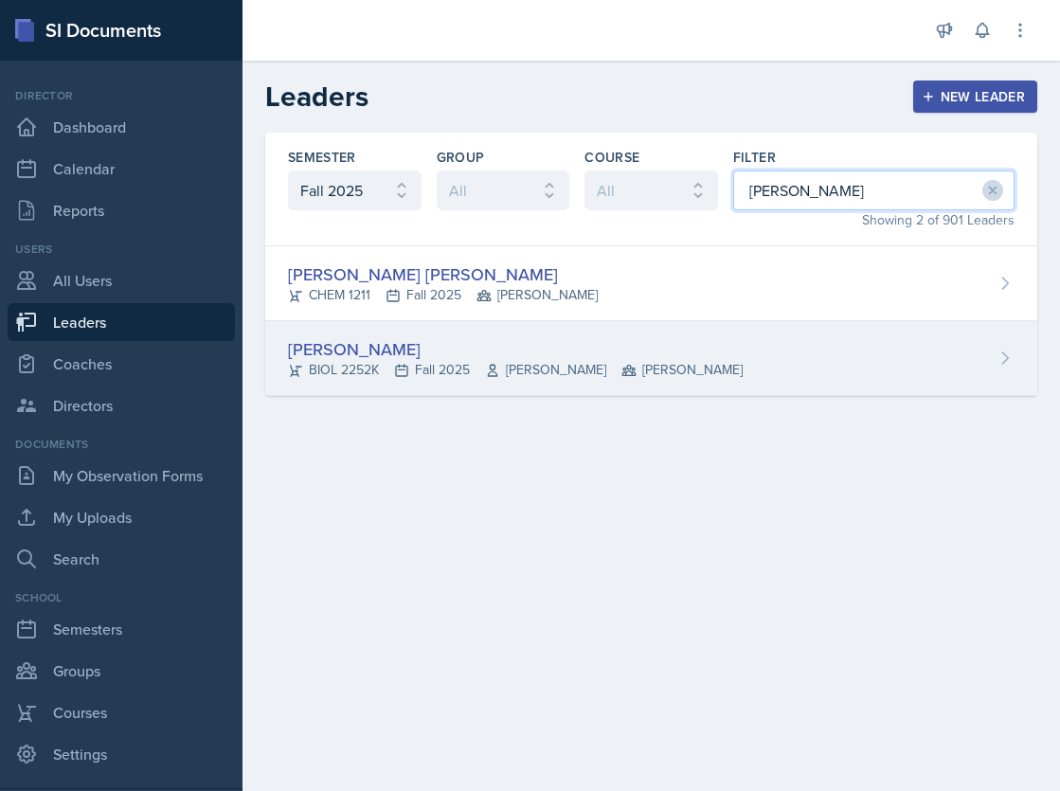
type input "[PERSON_NAME]"
click at [628, 370] on div "[PERSON_NAME] BIOL 2252K Fall 2025 [PERSON_NAME]" at bounding box center [651, 358] width 772 height 75
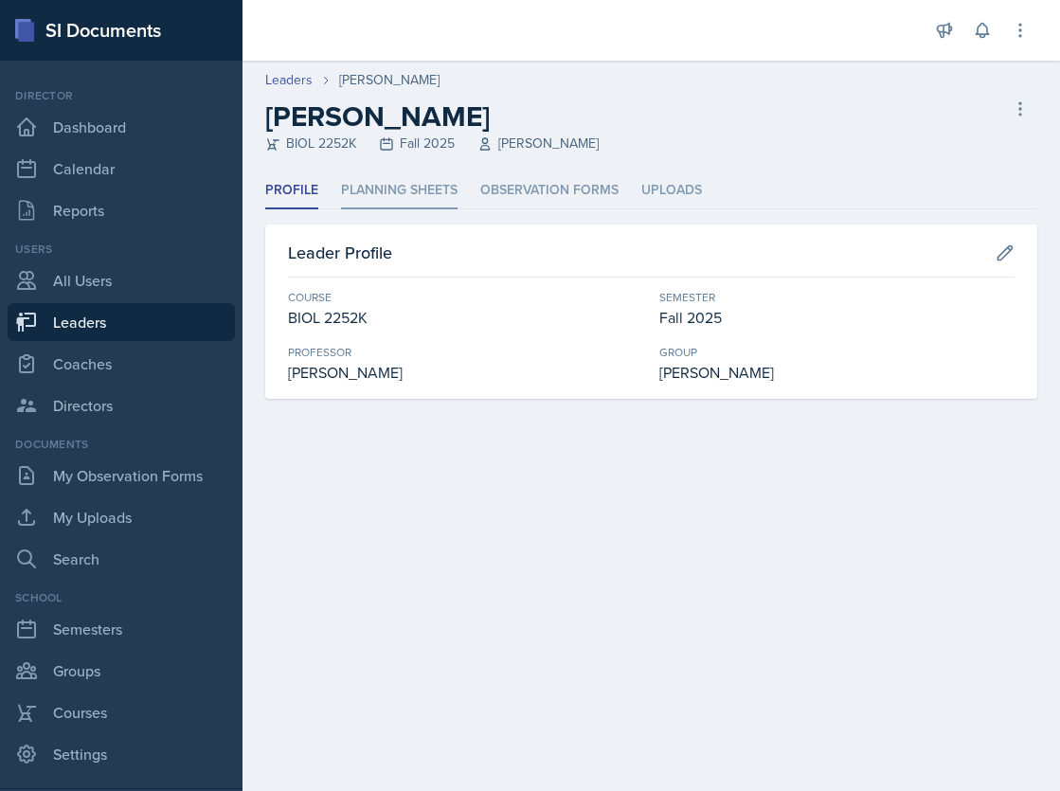
click at [418, 184] on li "Planning Sheets" at bounding box center [399, 190] width 117 height 37
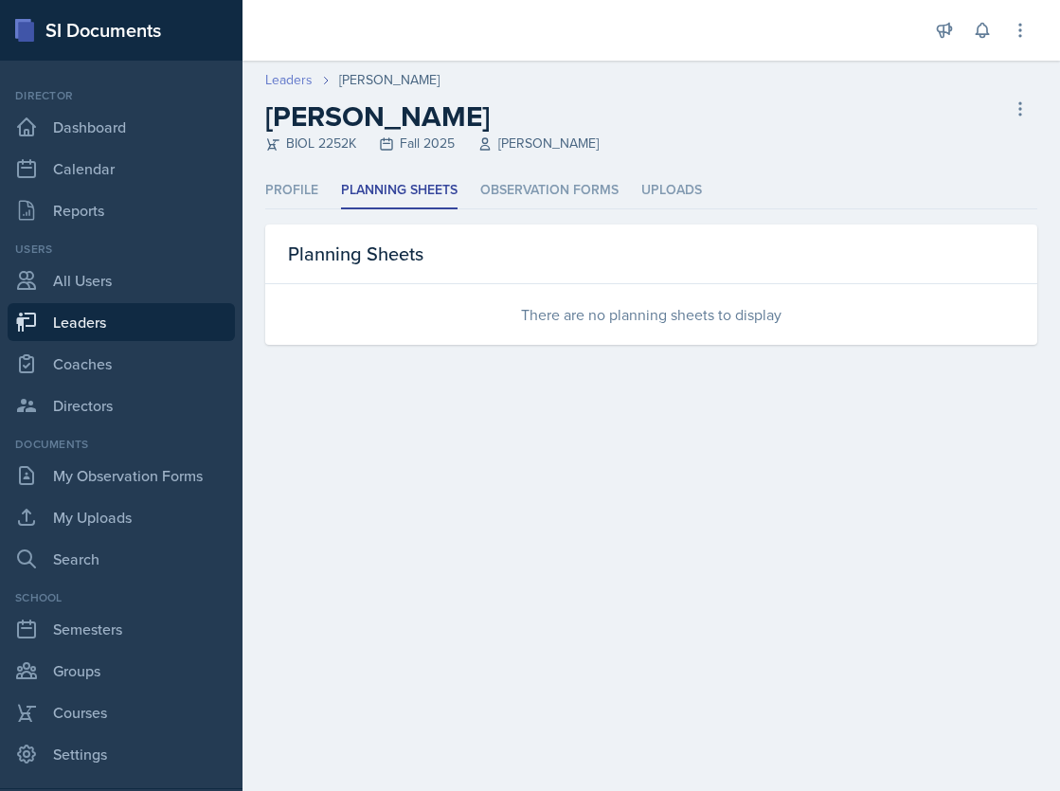
click at [297, 80] on link "Leaders" at bounding box center [288, 80] width 47 height 20
select select "986fdc3e-2246-4ffd-9cb8-78666de4ebed"
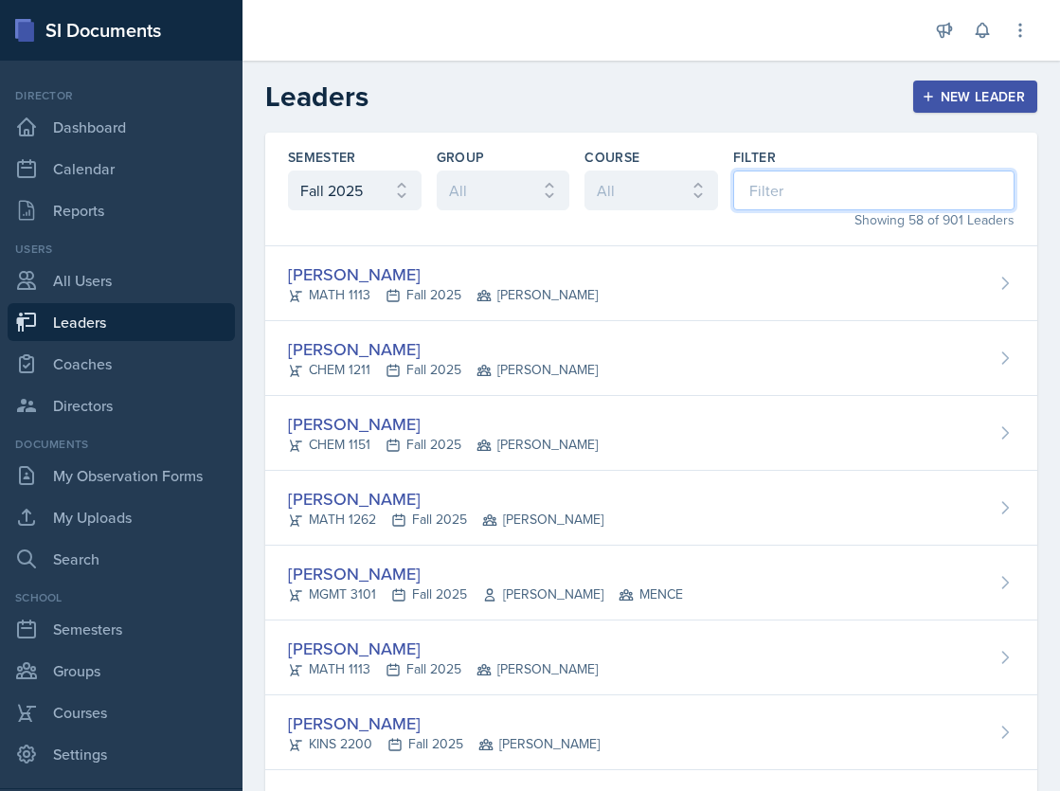
click at [811, 202] on input at bounding box center [873, 191] width 281 height 40
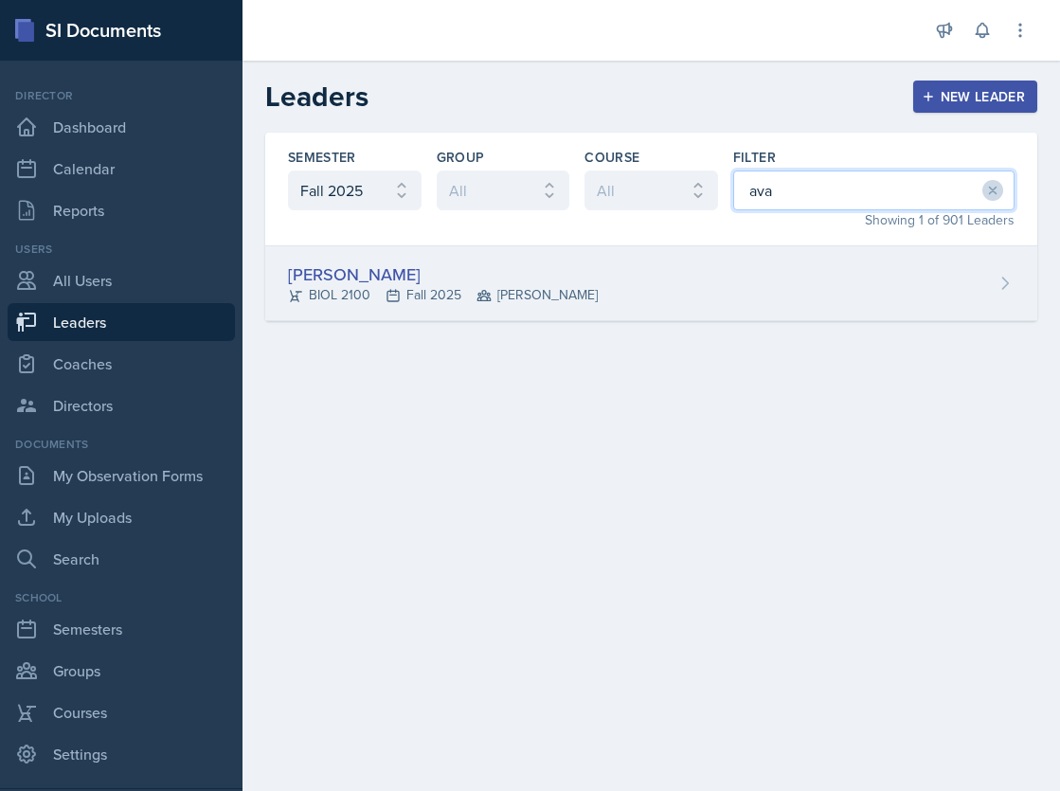
type input "ava"
click at [523, 282] on div "[PERSON_NAME]" at bounding box center [443, 275] width 310 height 26
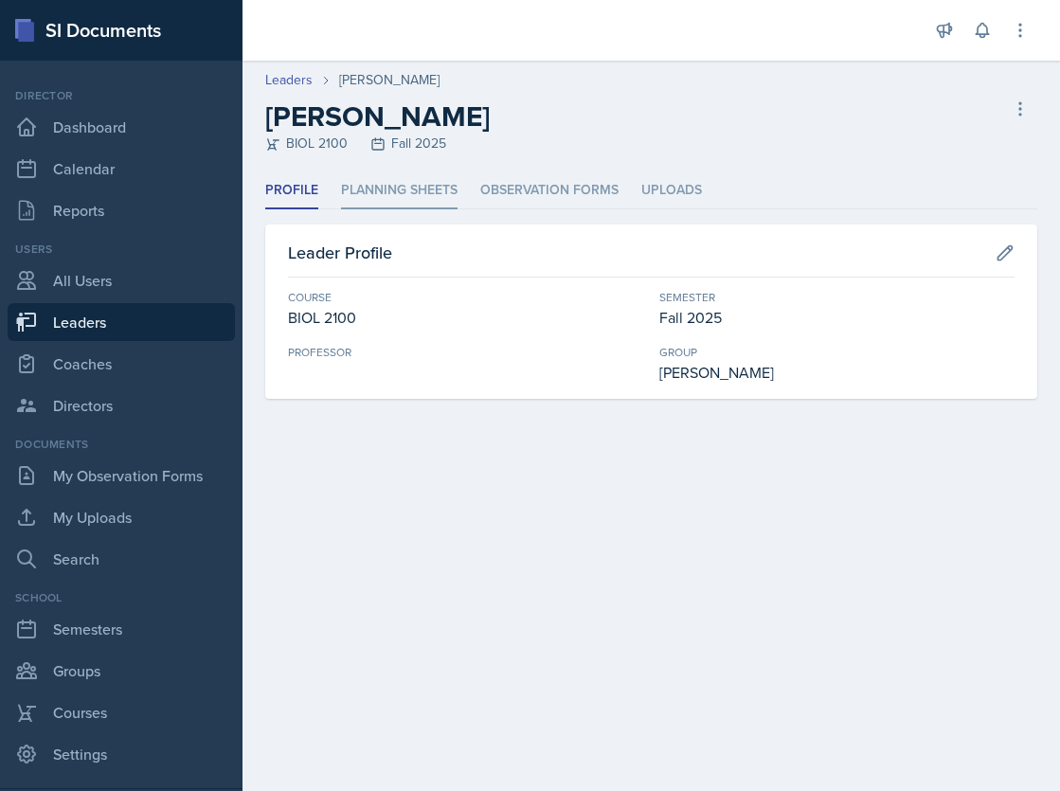
click at [391, 187] on li "Planning Sheets" at bounding box center [399, 190] width 117 height 37
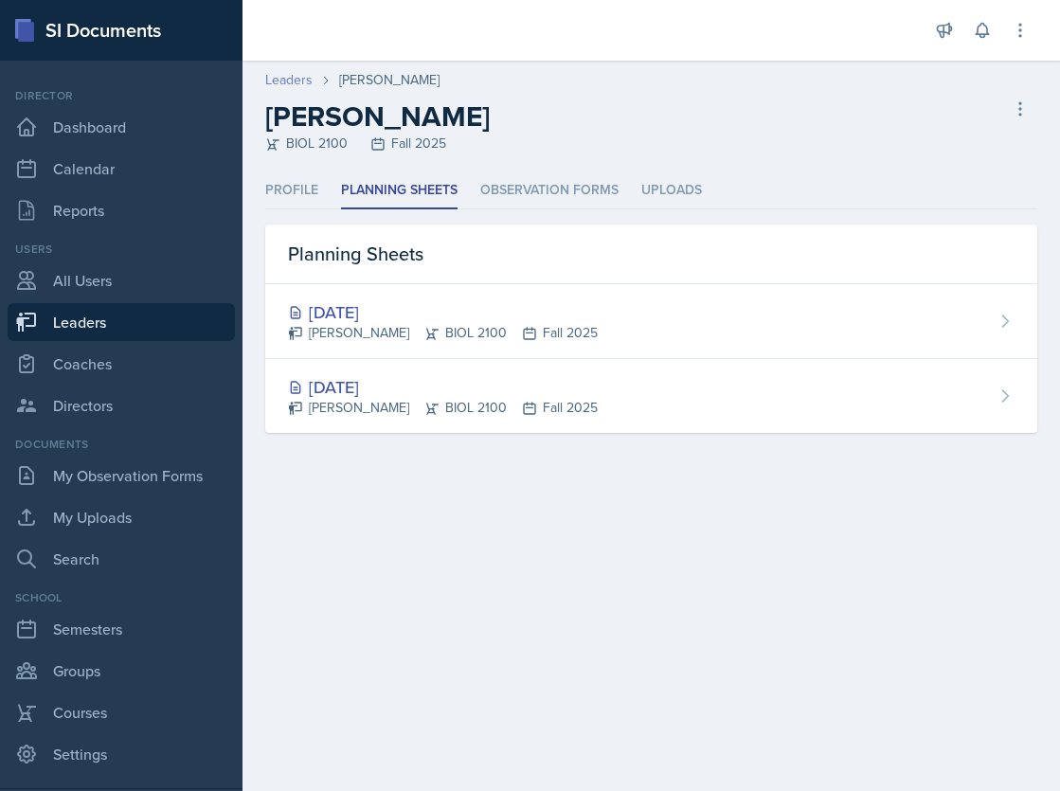
click at [293, 83] on link "Leaders" at bounding box center [288, 80] width 47 height 20
select select "986fdc3e-2246-4ffd-9cb8-78666de4ebed"
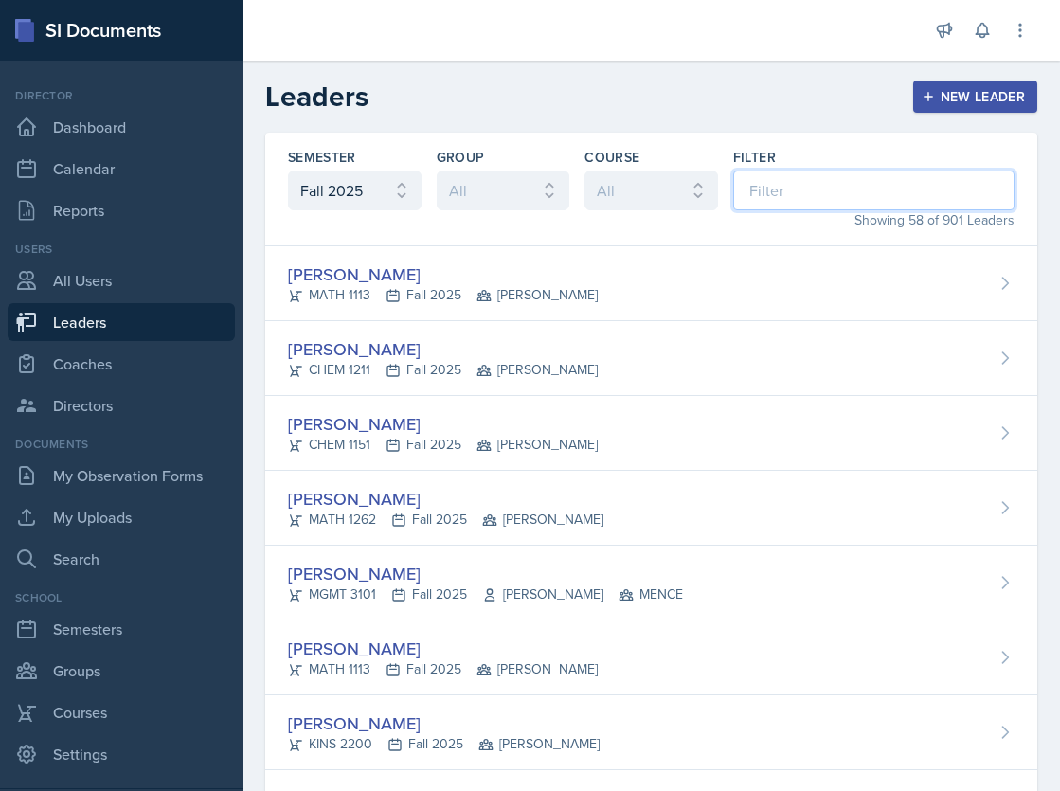
click at [793, 198] on input at bounding box center [873, 191] width 281 height 40
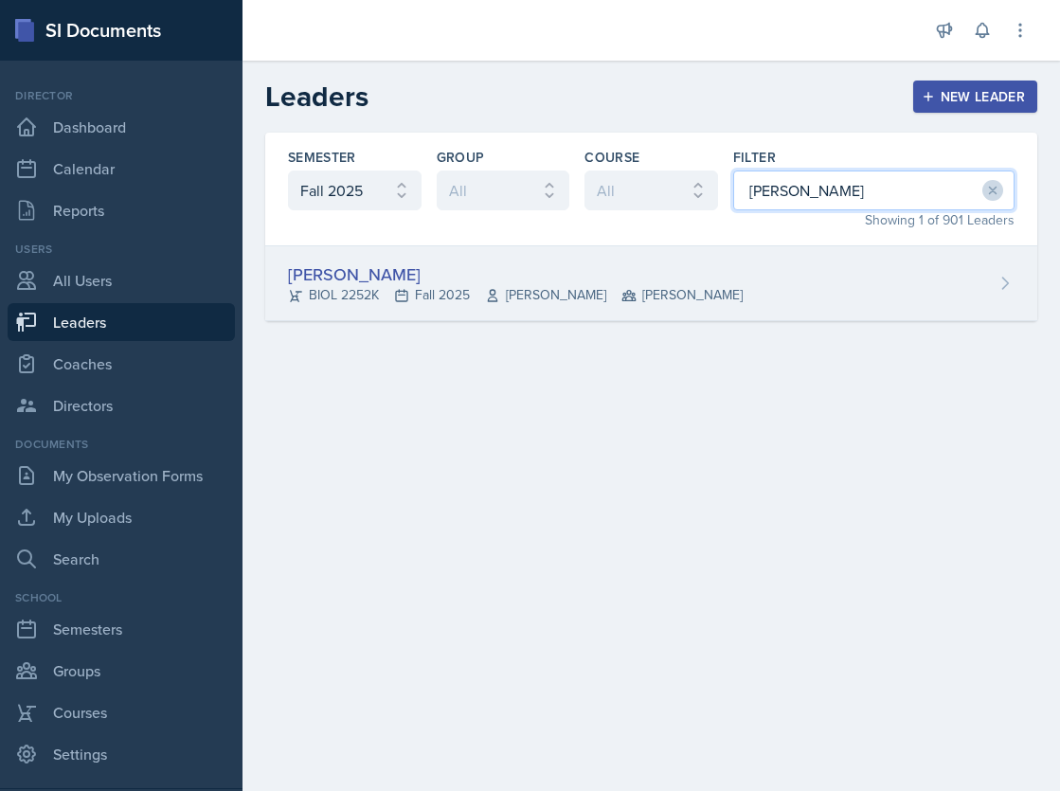
type input "[PERSON_NAME]"
click at [724, 278] on div "[PERSON_NAME] BIOL 2252K Fall 2025 [PERSON_NAME]" at bounding box center [651, 283] width 772 height 75
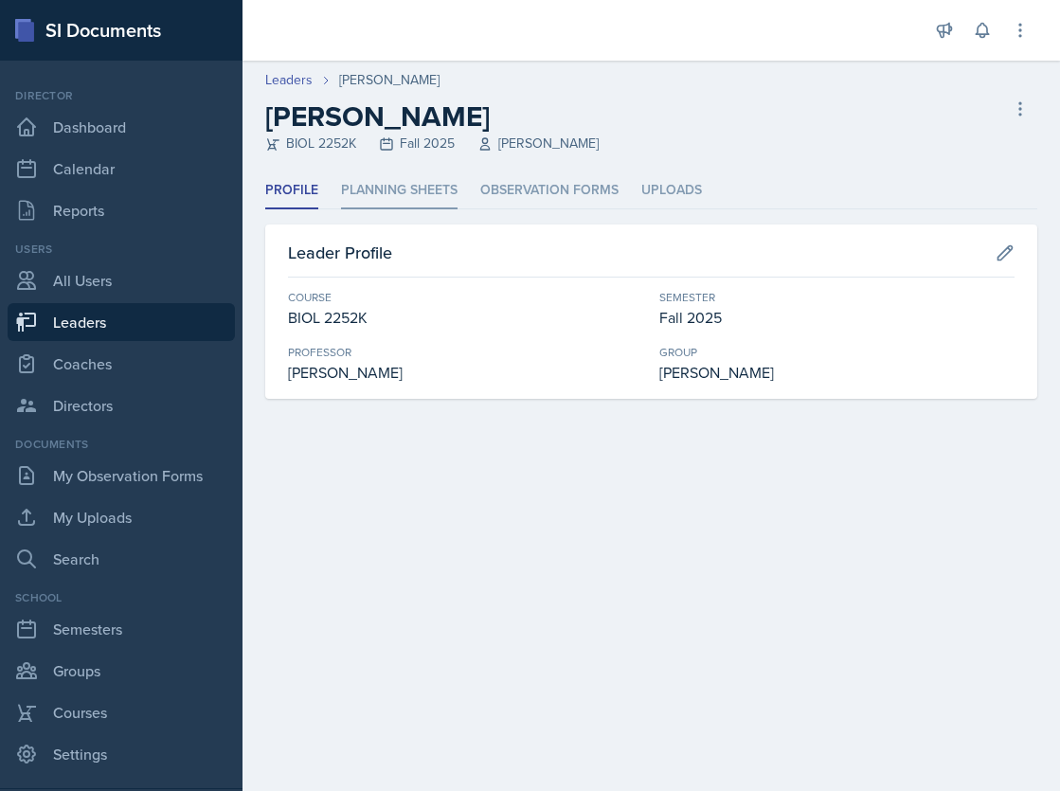
click at [374, 187] on li "Planning Sheets" at bounding box center [399, 190] width 117 height 37
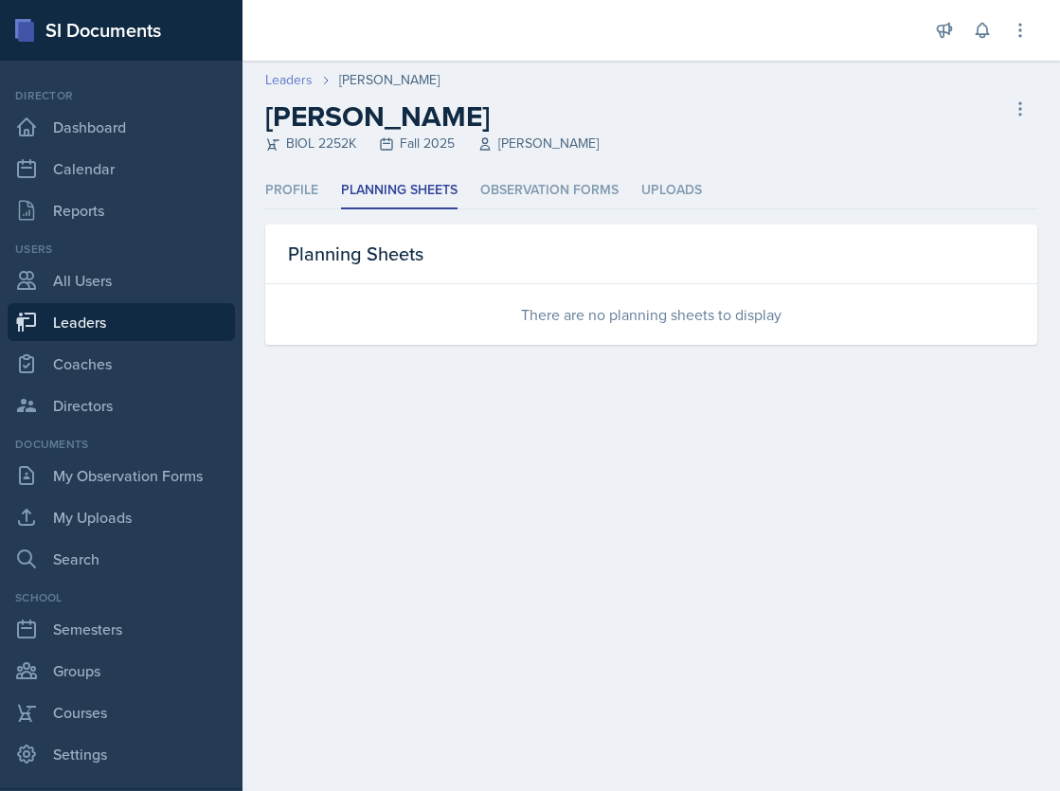
click at [301, 76] on link "Leaders" at bounding box center [288, 80] width 47 height 20
select select "986fdc3e-2246-4ffd-9cb8-78666de4ebed"
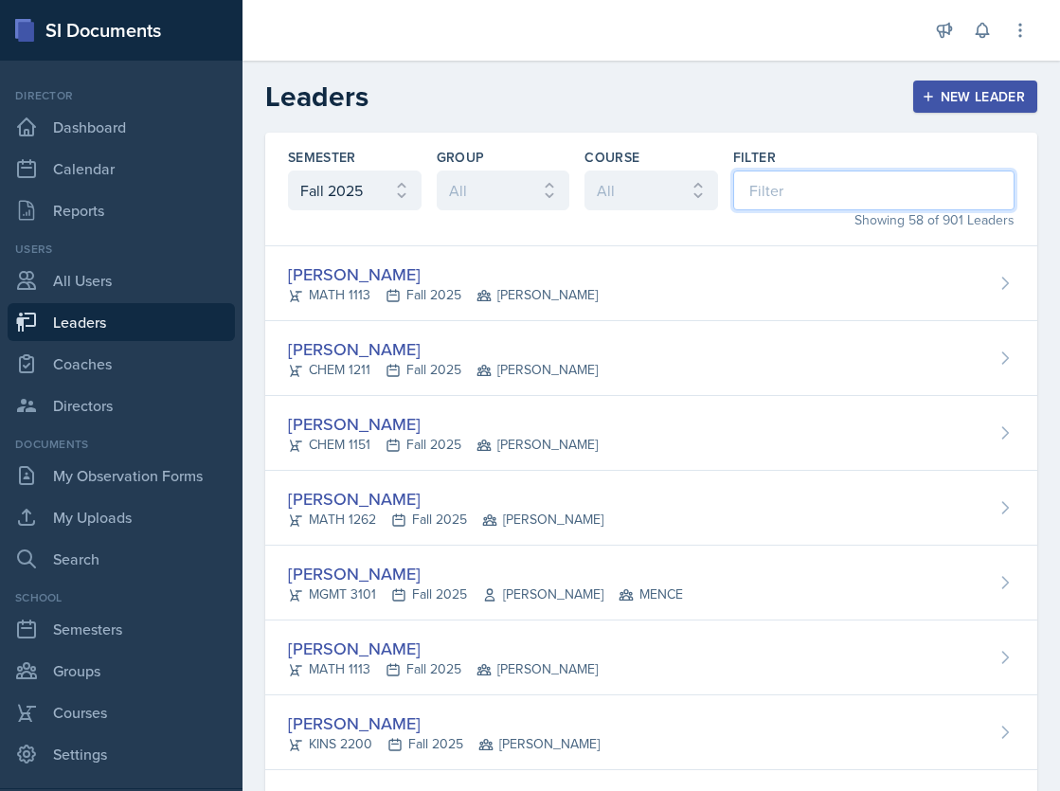
click at [768, 183] on input at bounding box center [873, 191] width 281 height 40
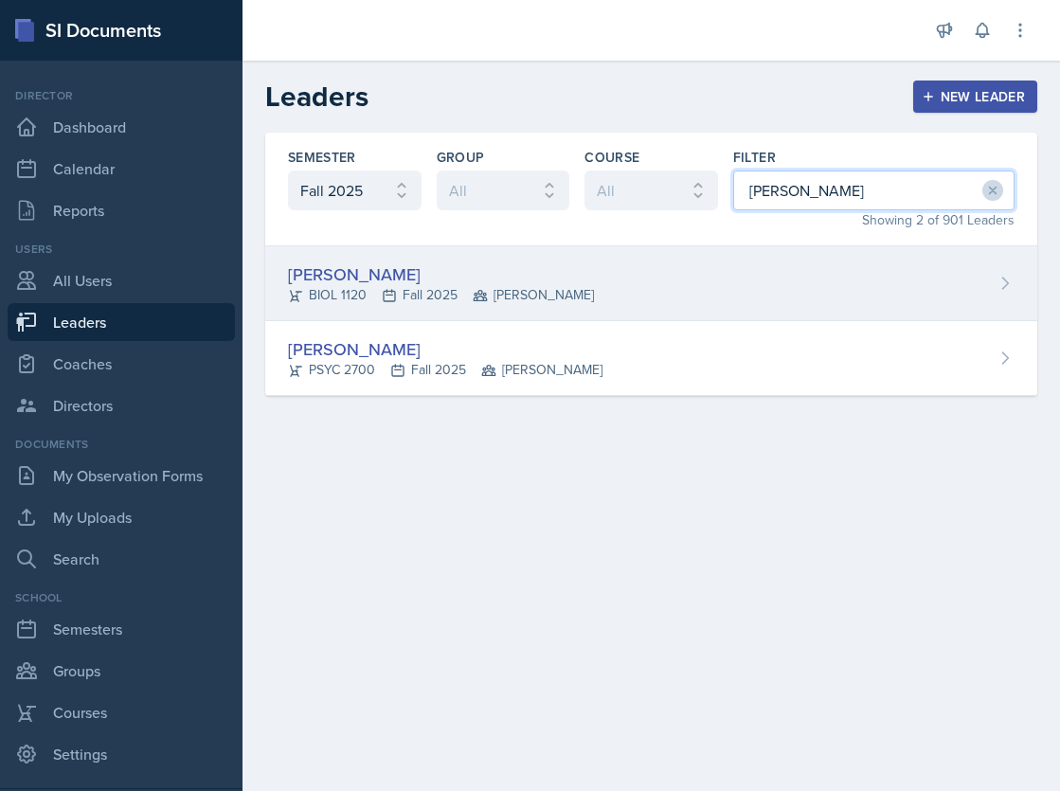
type input "[PERSON_NAME]"
click at [716, 277] on div "[PERSON_NAME] BIOL 1120 Fall 2025 [PERSON_NAME]" at bounding box center [651, 283] width 772 height 75
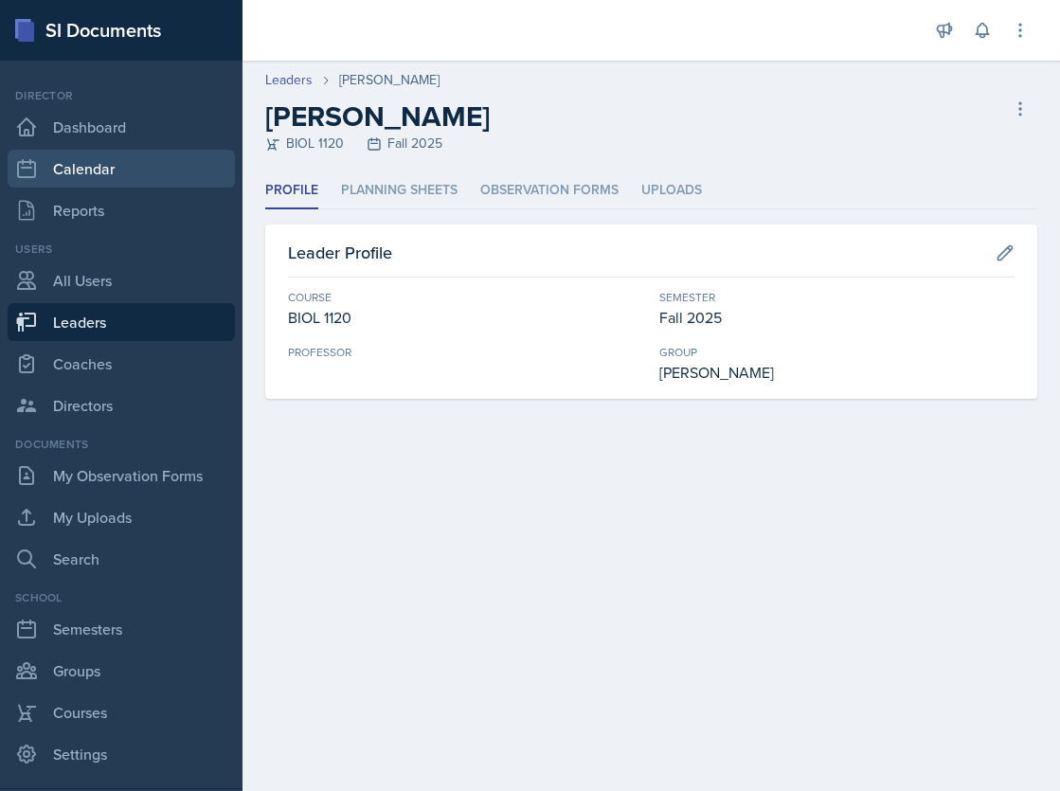
click at [121, 177] on link "Calendar" at bounding box center [121, 169] width 227 height 38
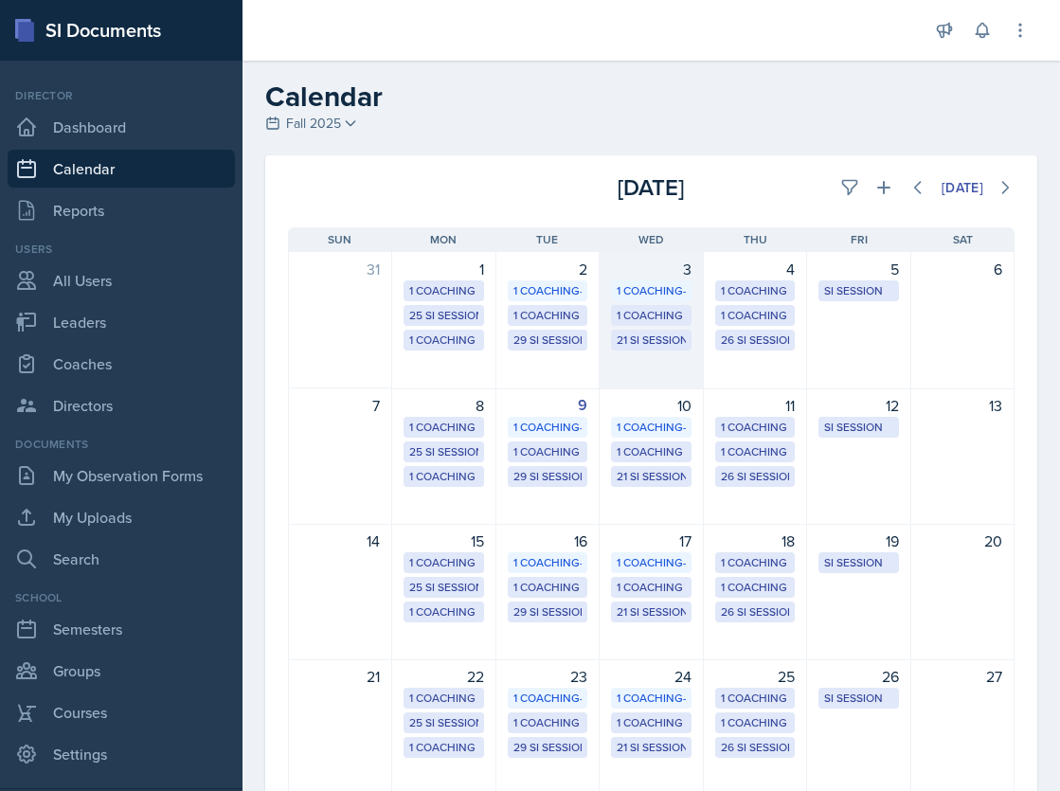
click at [682, 266] on div "3" at bounding box center [651, 269] width 80 height 23
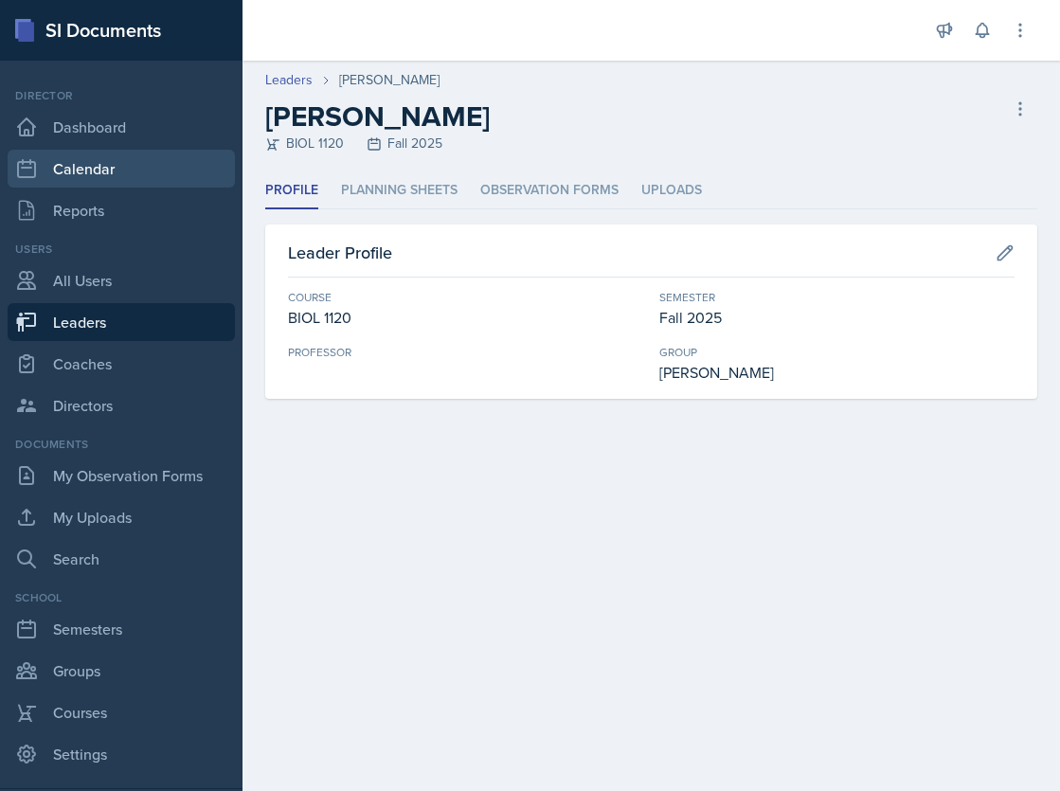
click at [77, 165] on link "Calendar" at bounding box center [121, 169] width 227 height 38
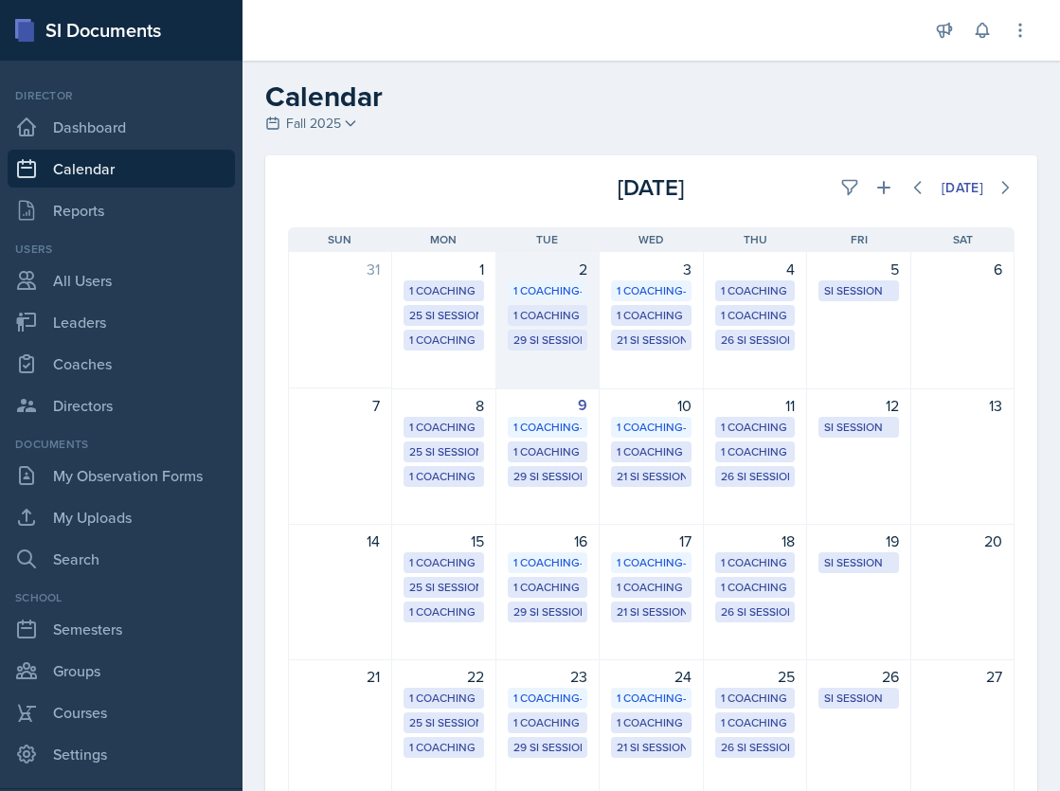
click at [541, 357] on div "2 1 Coaching- MENC 1 Coaching - [PERSON_NAME] 29 SI Sessions" at bounding box center [548, 320] width 103 height 137
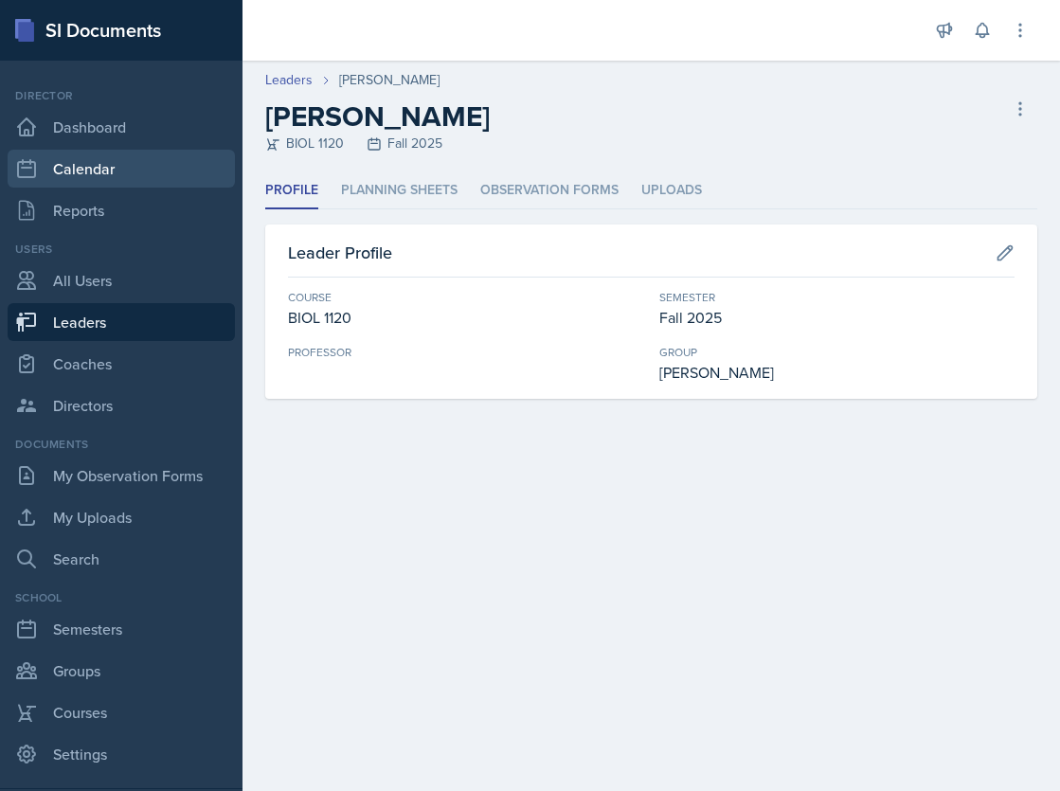
click at [99, 161] on link "Calendar" at bounding box center [121, 169] width 227 height 38
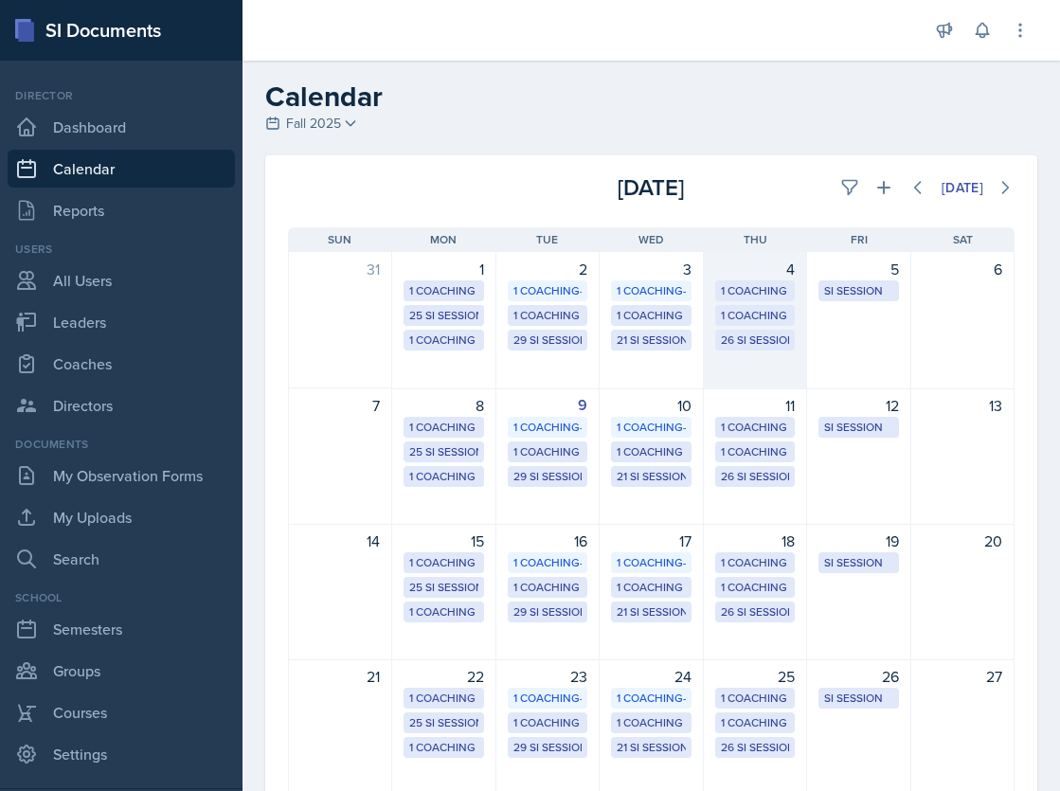
click at [745, 337] on div "26 SI Sessions" at bounding box center [755, 340] width 68 height 17
